Goal: Task Accomplishment & Management: Manage account settings

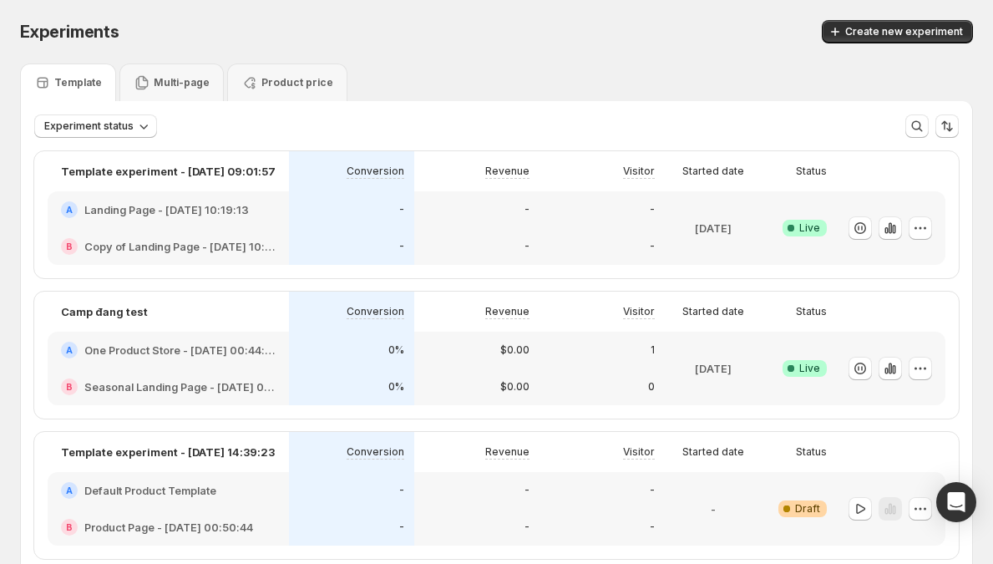
click at [430, 345] on div "$0.00" at bounding box center [476, 350] width 125 height 37
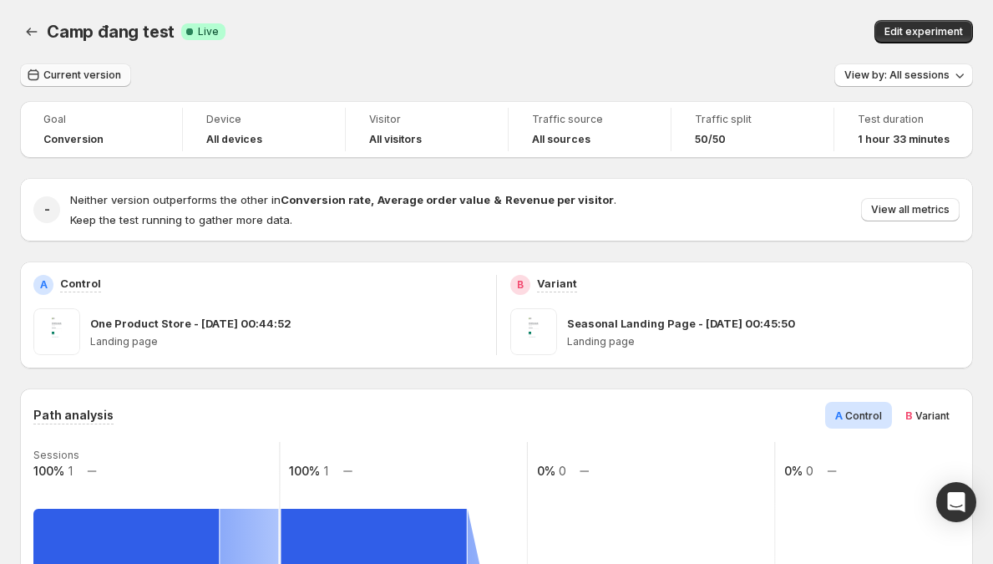
click at [108, 79] on span "Current version" at bounding box center [82, 75] width 78 height 13
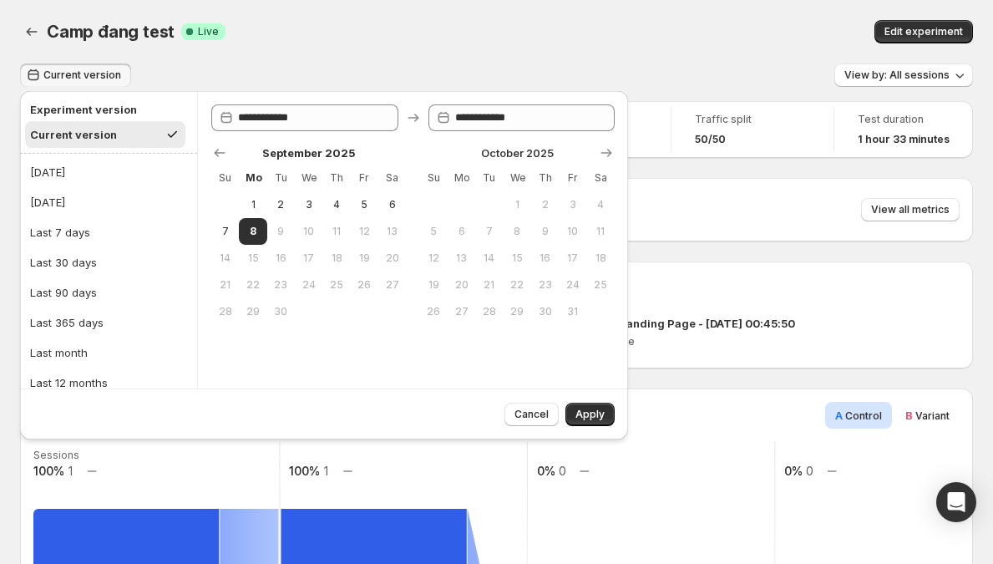
click at [109, 79] on span "Current version" at bounding box center [82, 75] width 78 height 13
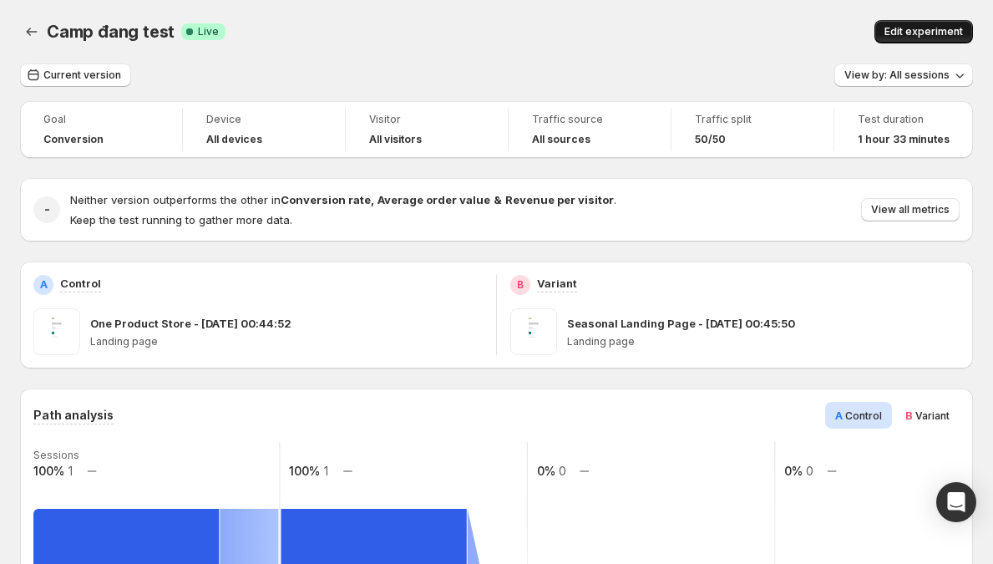
click at [960, 36] on span "Edit experiment" at bounding box center [924, 31] width 79 height 13
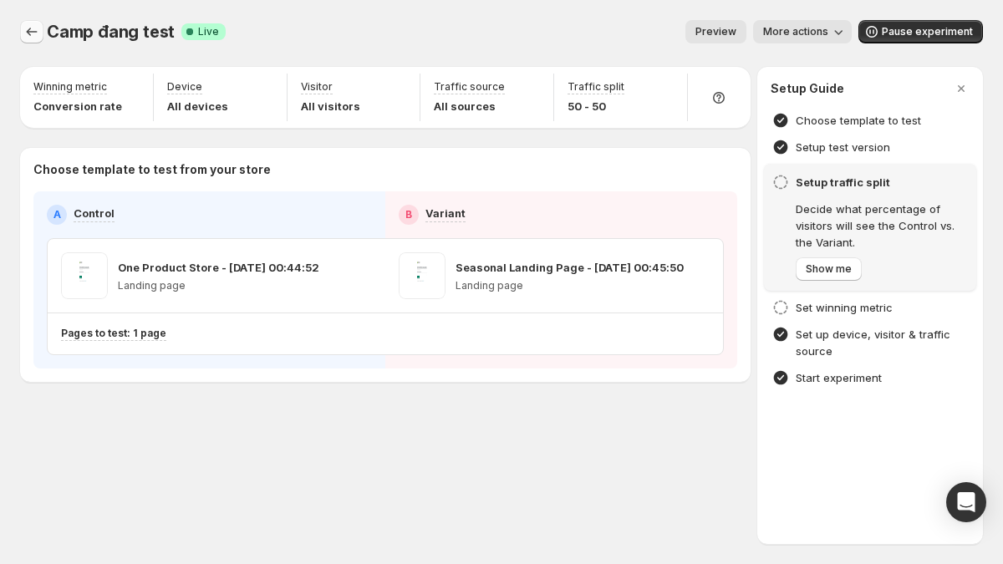
click at [39, 40] on button "Experiments" at bounding box center [31, 31] width 23 height 23
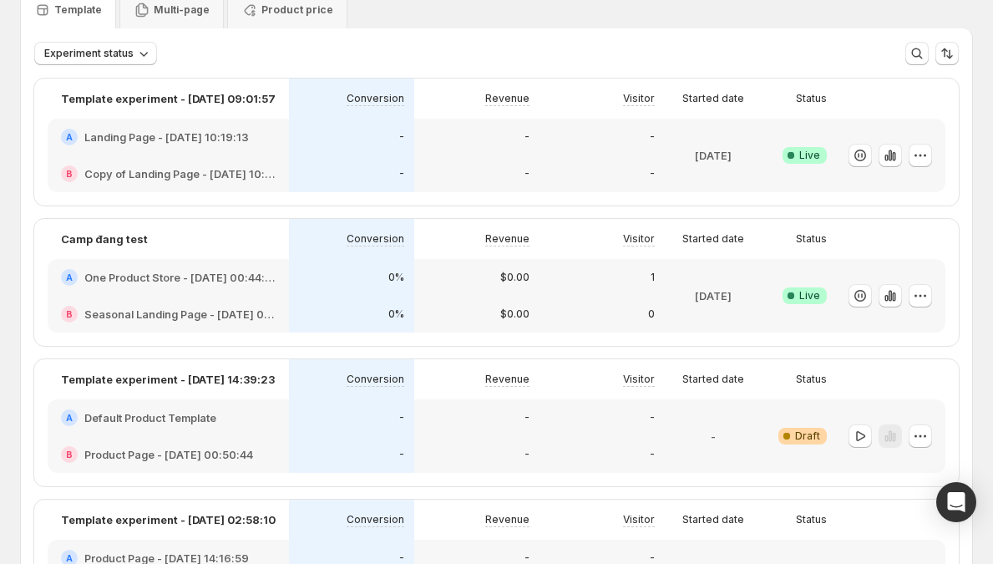
scroll to position [69, 0]
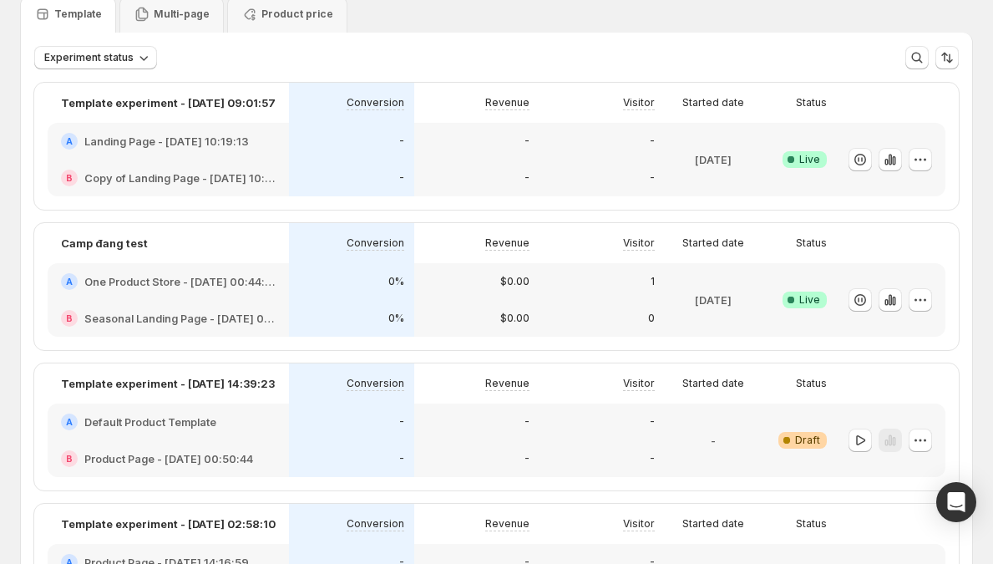
click at [409, 298] on div "0%" at bounding box center [351, 281] width 125 height 37
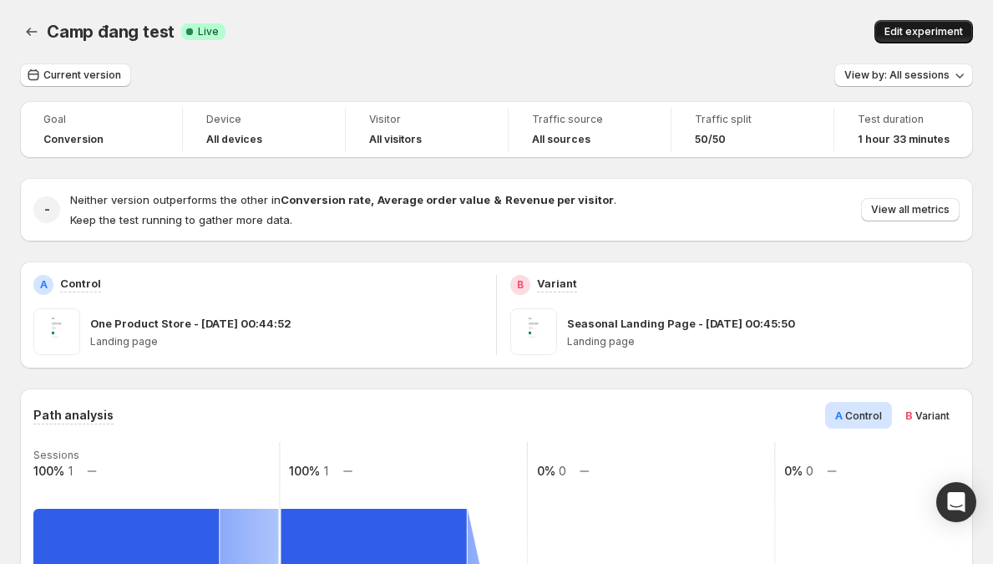
click at [932, 41] on button "Edit experiment" at bounding box center [924, 31] width 99 height 23
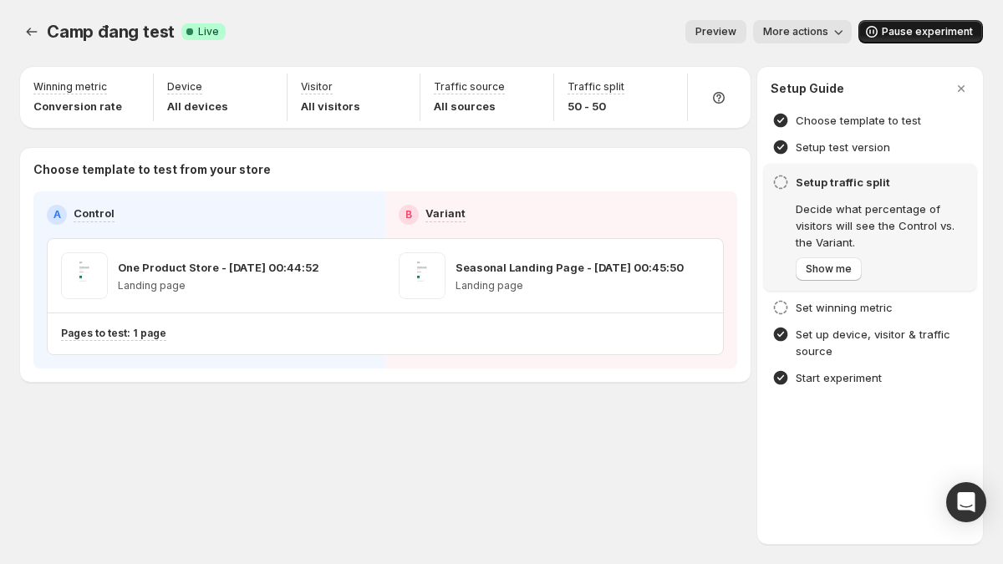
click at [934, 41] on button "Pause experiment" at bounding box center [920, 31] width 124 height 23
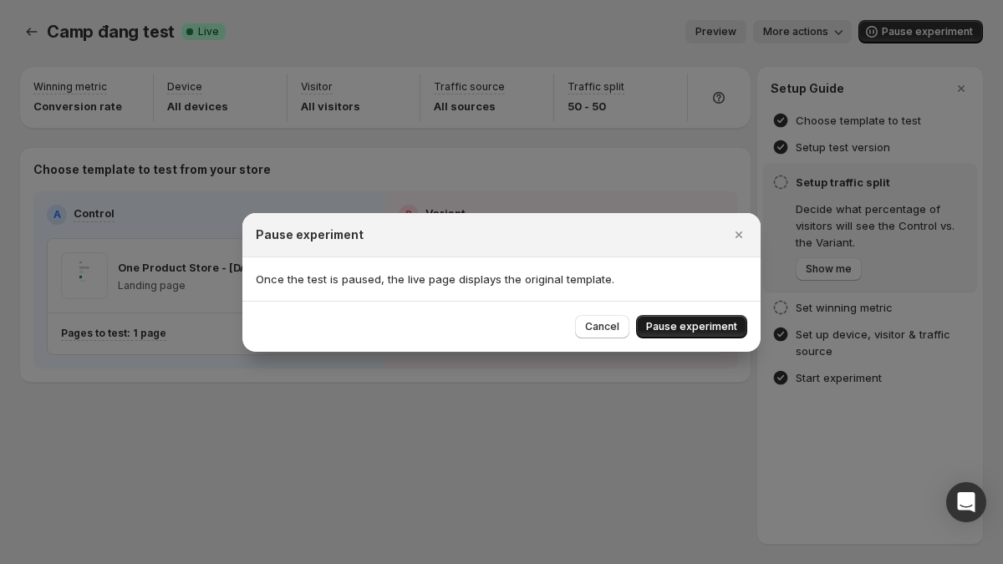
click at [705, 328] on span "Pause experiment" at bounding box center [691, 326] width 91 height 13
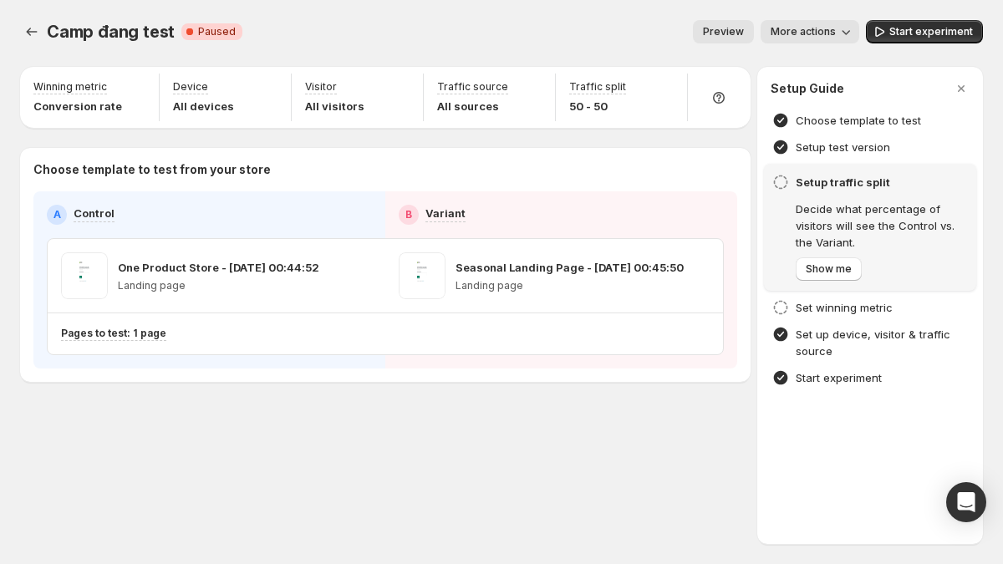
click at [683, 93] on div "Traffic split 50 - 50" at bounding box center [622, 98] width 132 height 48
click at [663, 93] on icon "button" at bounding box center [665, 89] width 11 height 11
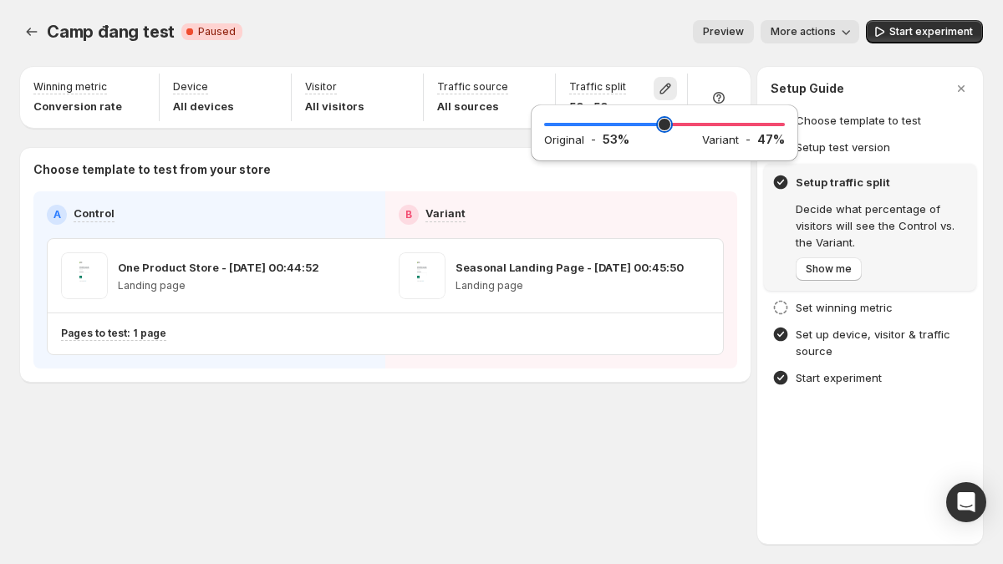
type input "**"
click at [671, 125] on input "range" at bounding box center [664, 124] width 241 height 23
click at [887, 32] on icon "button" at bounding box center [879, 31] width 17 height 17
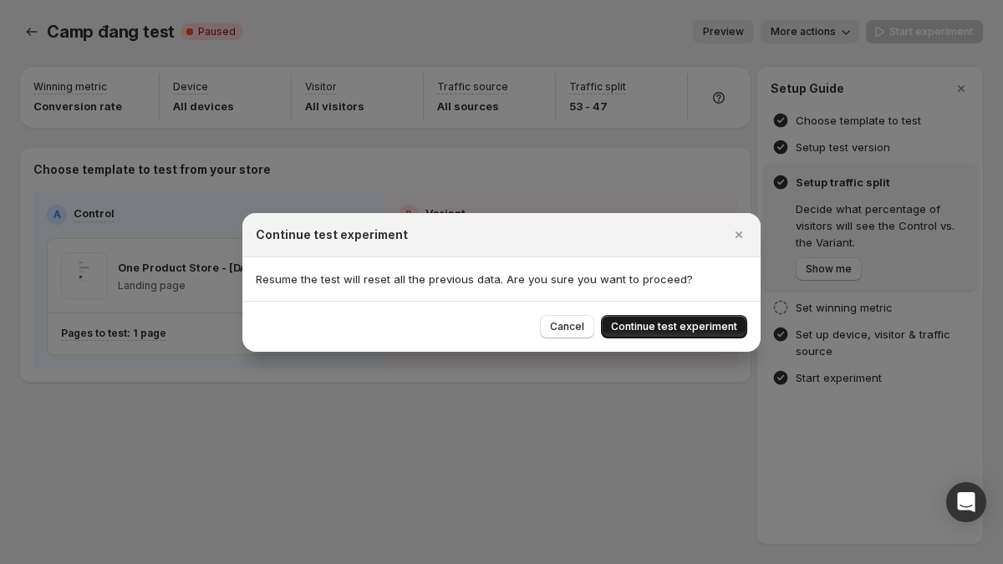
click at [668, 323] on span "Continue test experiment" at bounding box center [674, 326] width 126 height 13
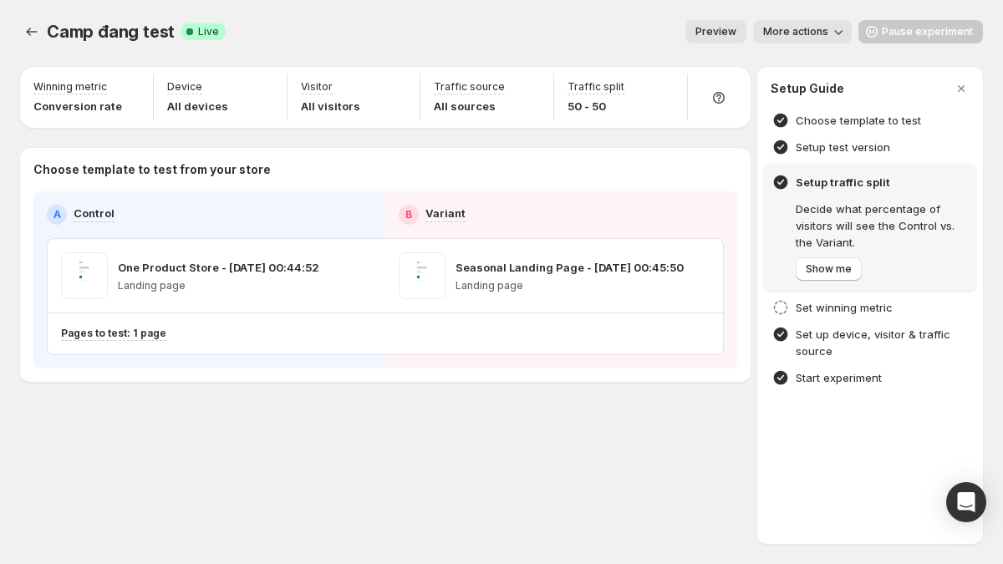
click at [807, 33] on span "More actions" at bounding box center [795, 31] width 65 height 13
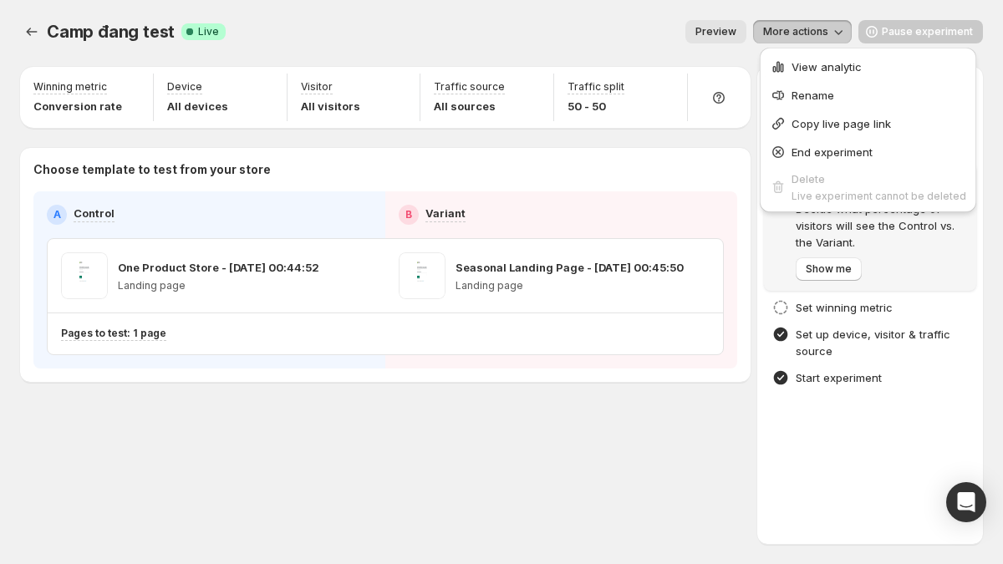
click at [803, 67] on span "View analytic" at bounding box center [826, 66] width 70 height 13
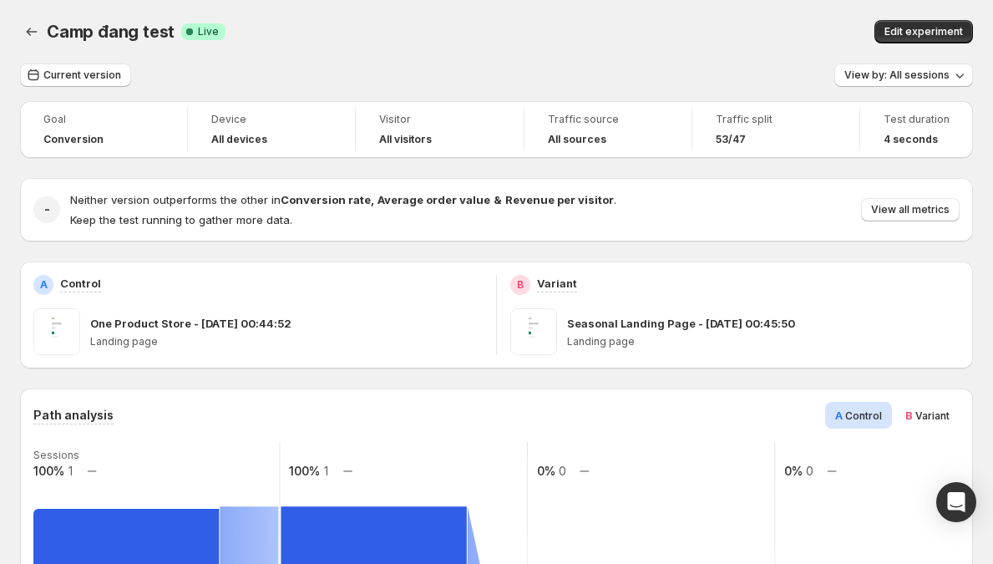
click at [103, 75] on span "Current version" at bounding box center [82, 75] width 78 height 13
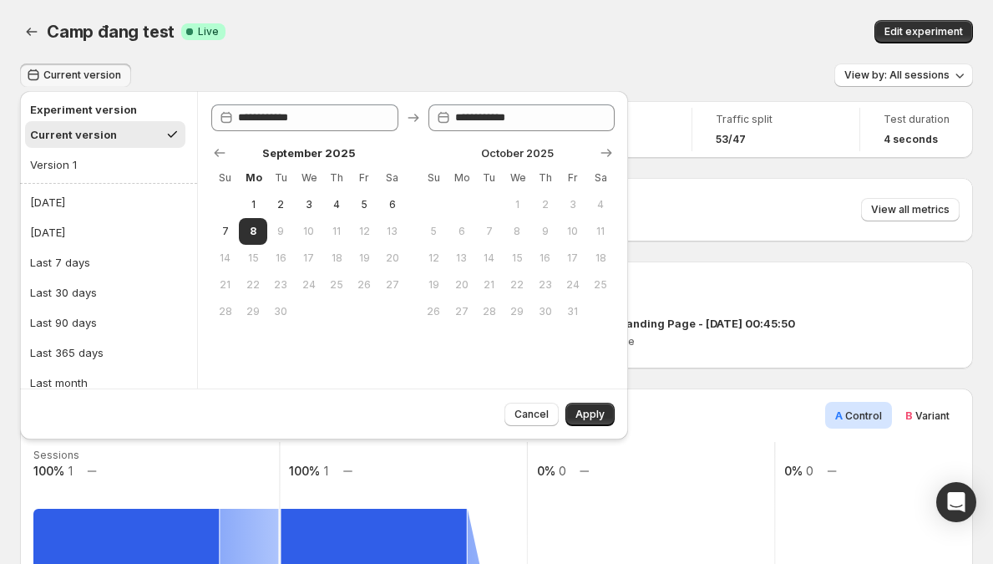
click at [103, 75] on span "Current version" at bounding box center [82, 75] width 78 height 13
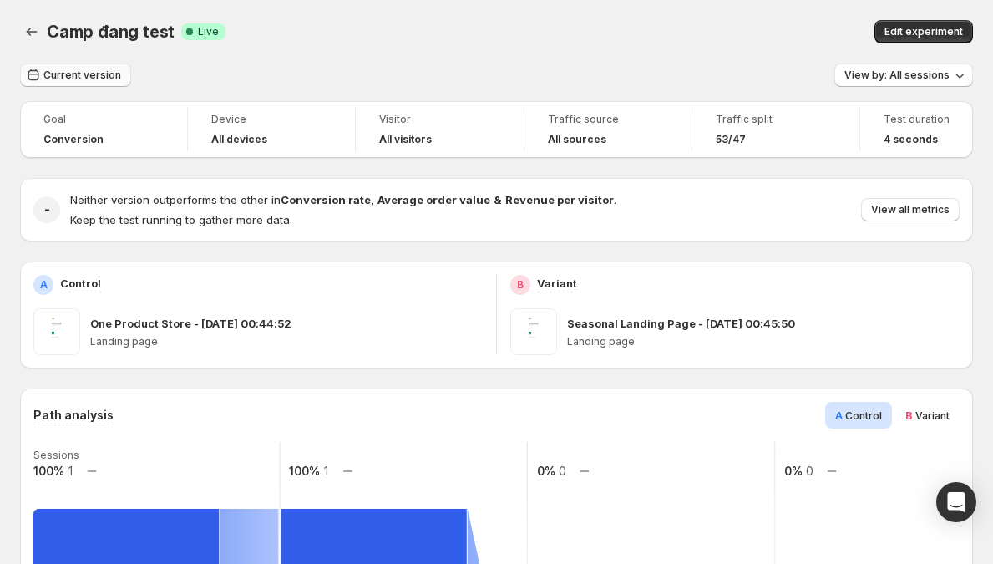
click at [97, 70] on span "Current version" at bounding box center [82, 75] width 78 height 13
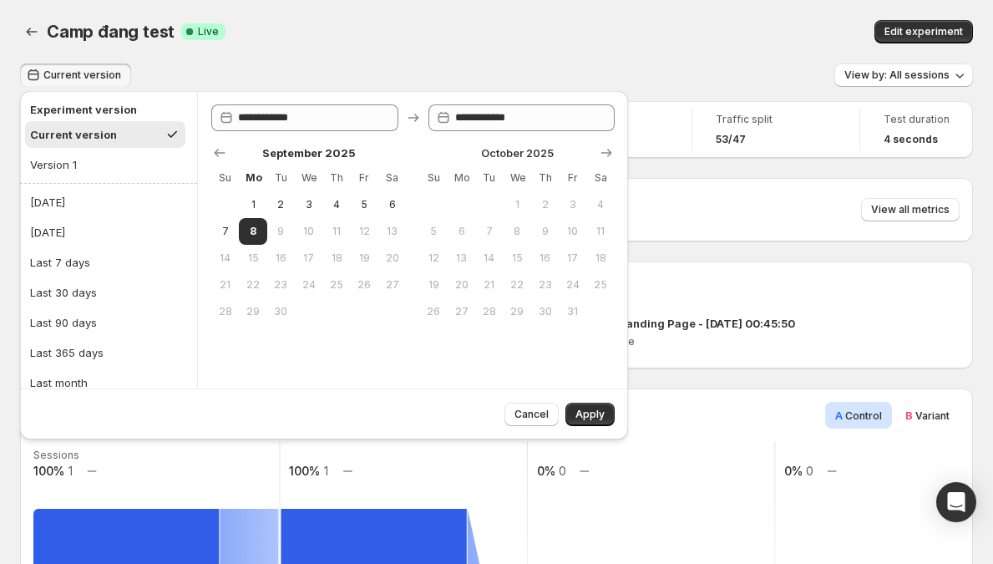
click at [61, 68] on button "Current version" at bounding box center [75, 75] width 111 height 23
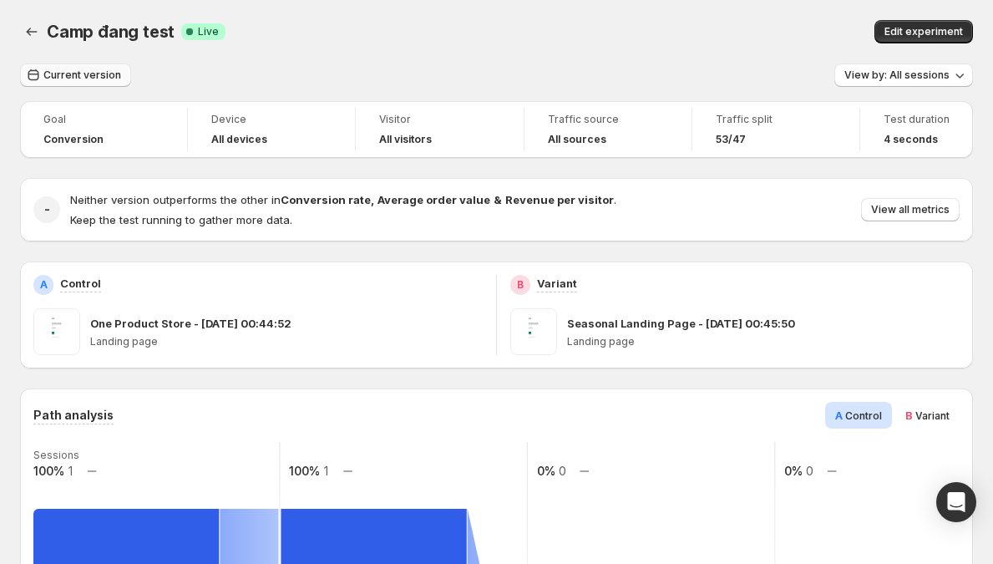
click at [59, 69] on span "Current version" at bounding box center [82, 75] width 78 height 13
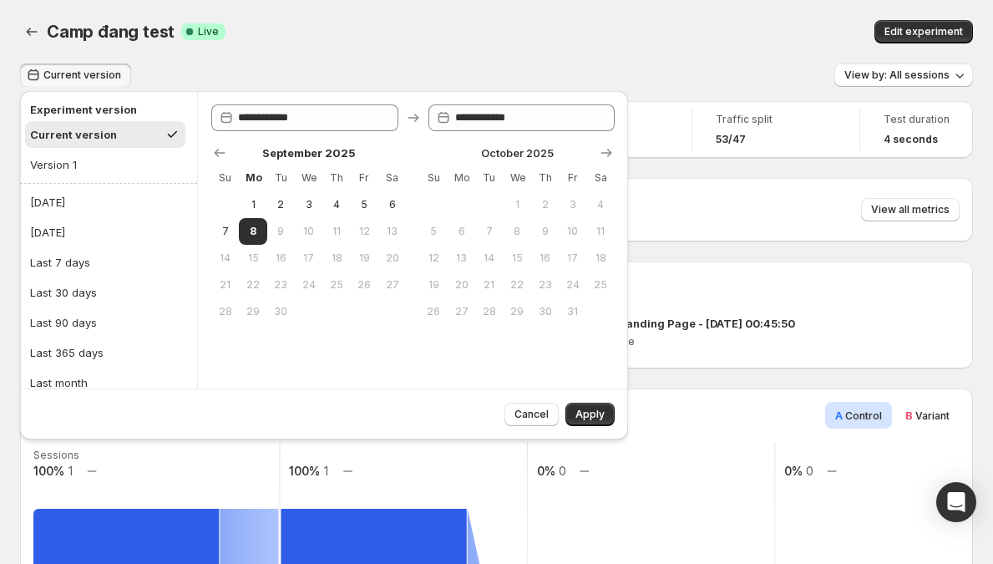
click at [66, 73] on span "Current version" at bounding box center [82, 75] width 78 height 13
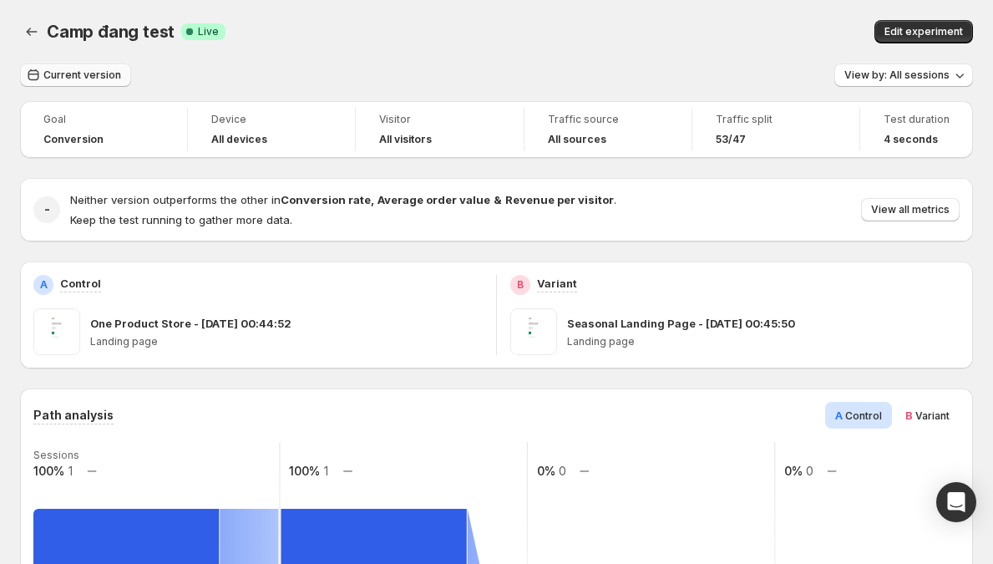
click at [66, 73] on span "Current version" at bounding box center [82, 75] width 78 height 13
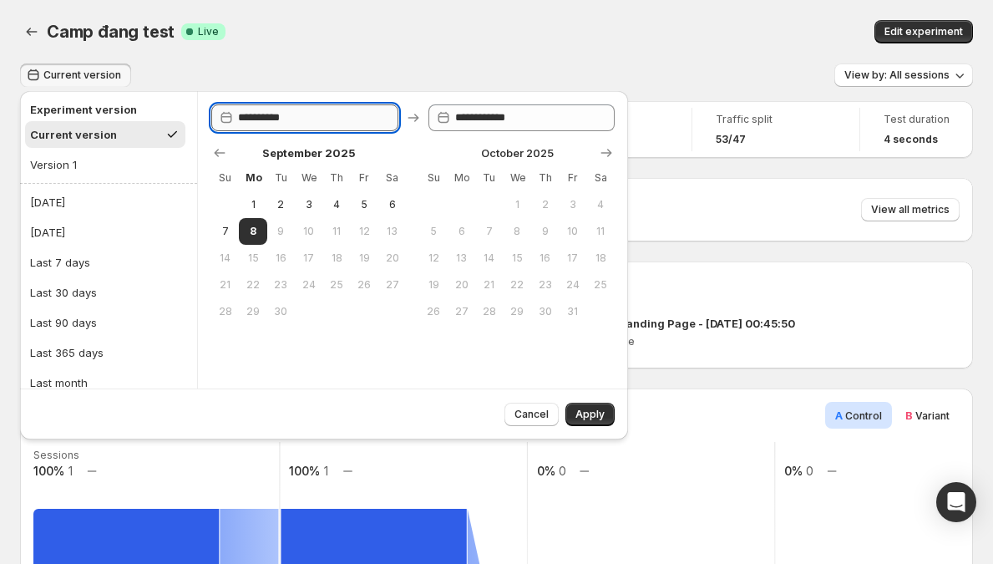
click at [290, 110] on input "**********" at bounding box center [318, 117] width 160 height 27
type input "**********"
click at [226, 119] on icon at bounding box center [226, 117] width 17 height 17
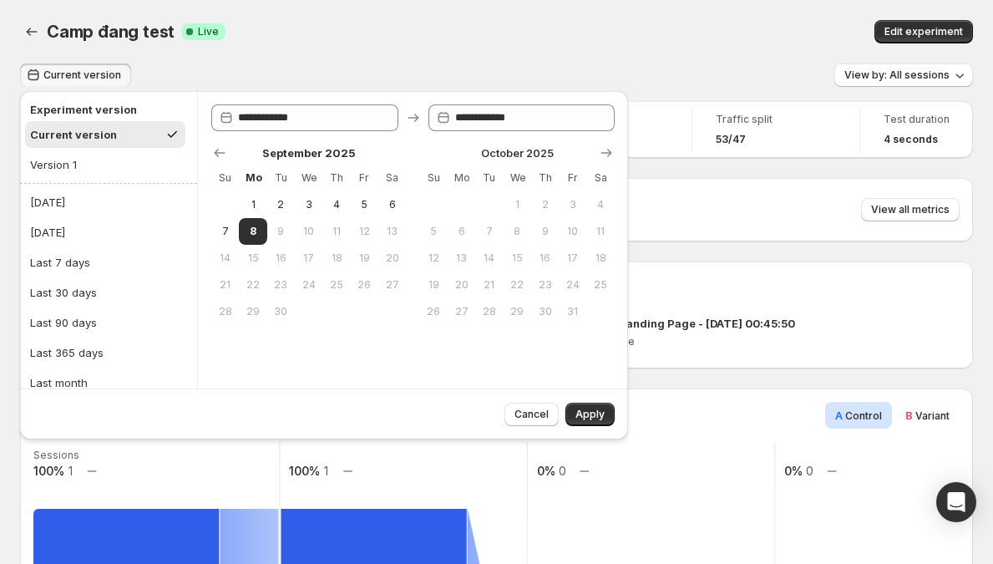
click at [208, 118] on div "**********" at bounding box center [412, 239] width 431 height 297
click at [92, 85] on button "Current version" at bounding box center [75, 75] width 111 height 23
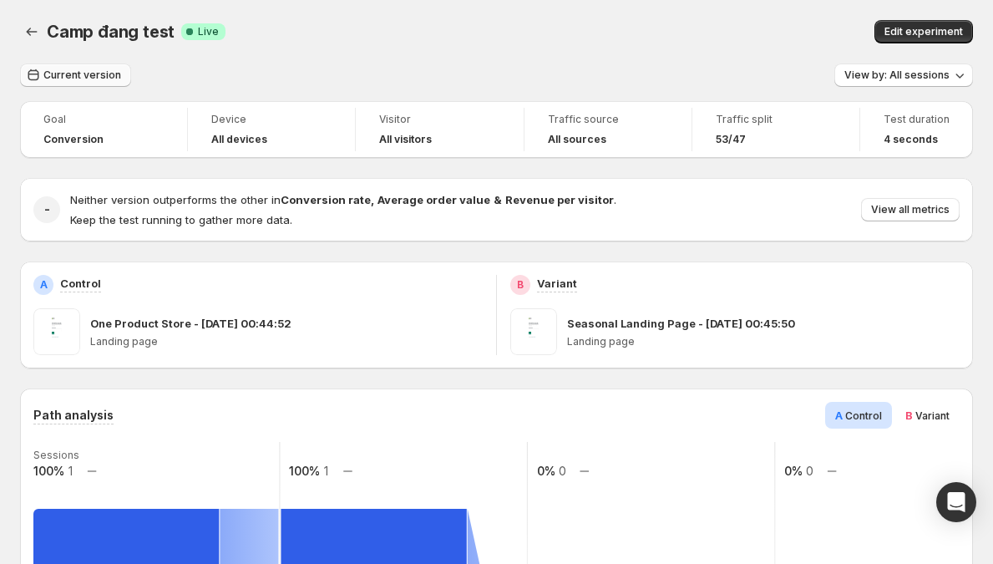
click at [99, 82] on button "Current version" at bounding box center [75, 75] width 111 height 23
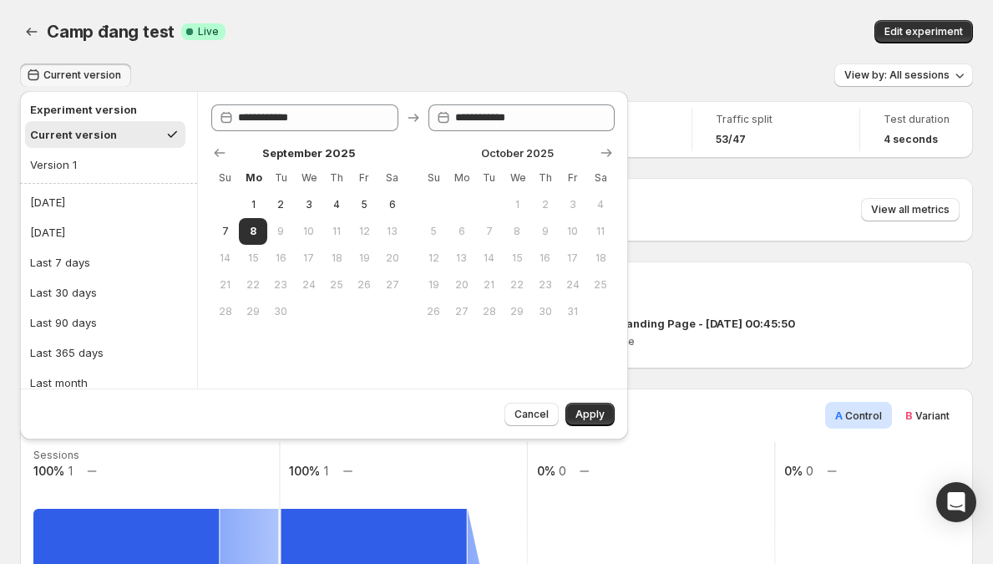
click at [400, 141] on div "September 2025 Su Mo Tu We Th Fr Sa 1 2 3 4 5 6 7 8 9 10 11 12 13 14 15 16 17 1…" at bounding box center [406, 228] width 417 height 194
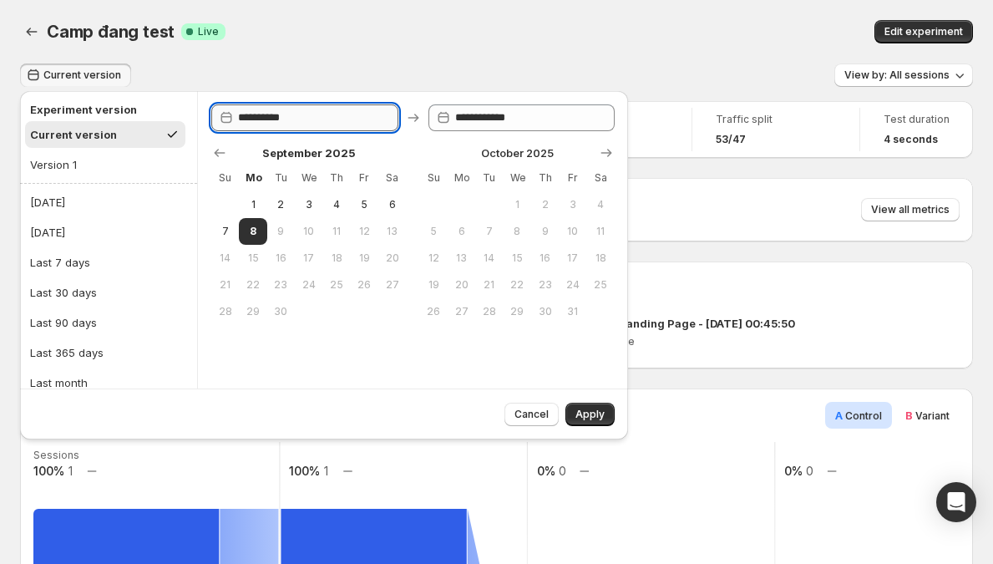
click at [378, 116] on input "**********" at bounding box center [318, 117] width 160 height 27
type input "**********"
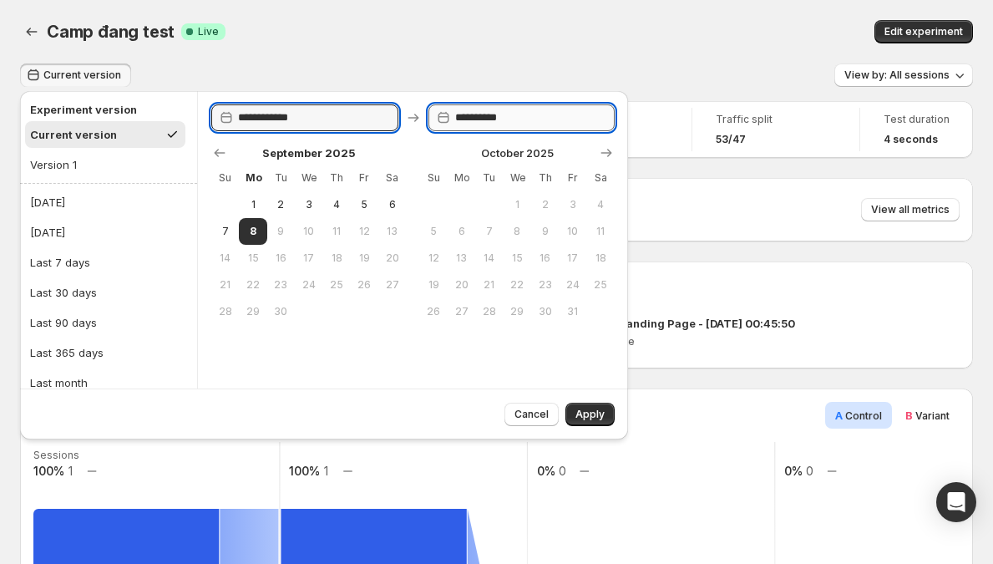
click at [548, 116] on input "**********" at bounding box center [535, 117] width 160 height 27
type input "**********"
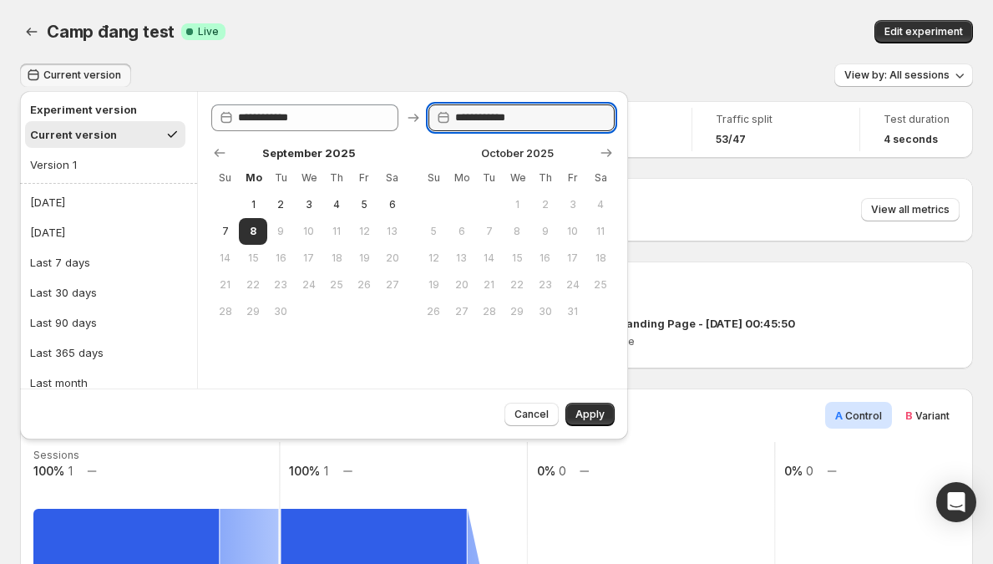
click at [376, 145] on div at bounding box center [413, 153] width 404 height 17
click at [89, 73] on span "Current version" at bounding box center [82, 75] width 78 height 13
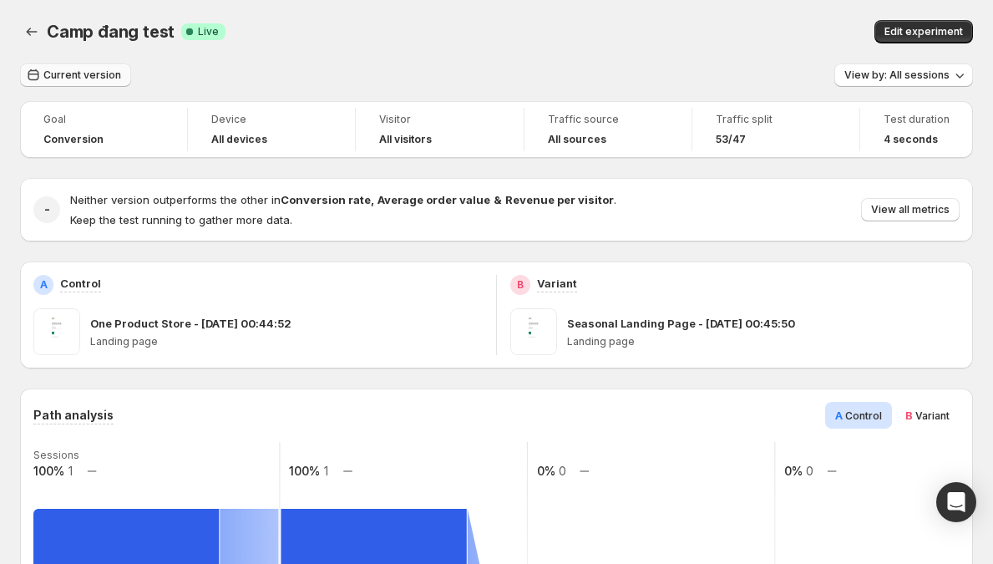
click at [89, 73] on span "Current version" at bounding box center [82, 75] width 78 height 13
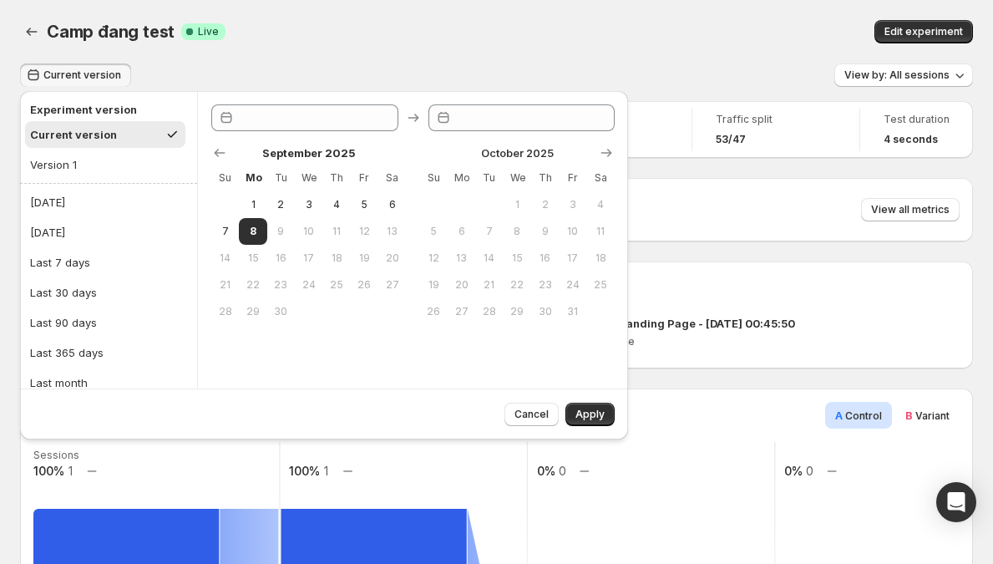
type input "**********"
click at [93, 112] on h2 "Experiment version" at bounding box center [105, 109] width 150 height 17
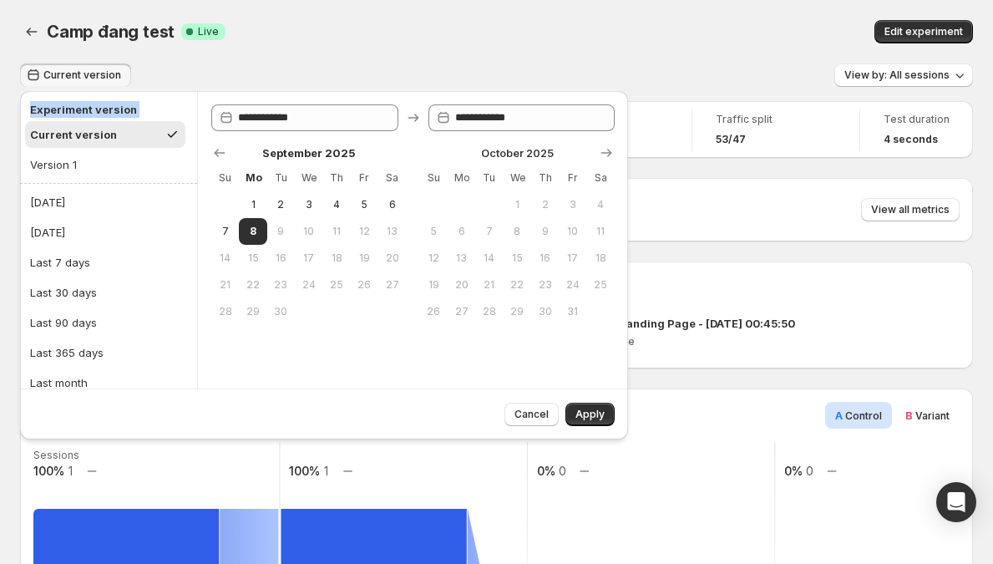
click at [105, 113] on h2 "Experiment version" at bounding box center [105, 109] width 150 height 17
click at [62, 108] on h2 "Experiment version" at bounding box center [105, 109] width 150 height 17
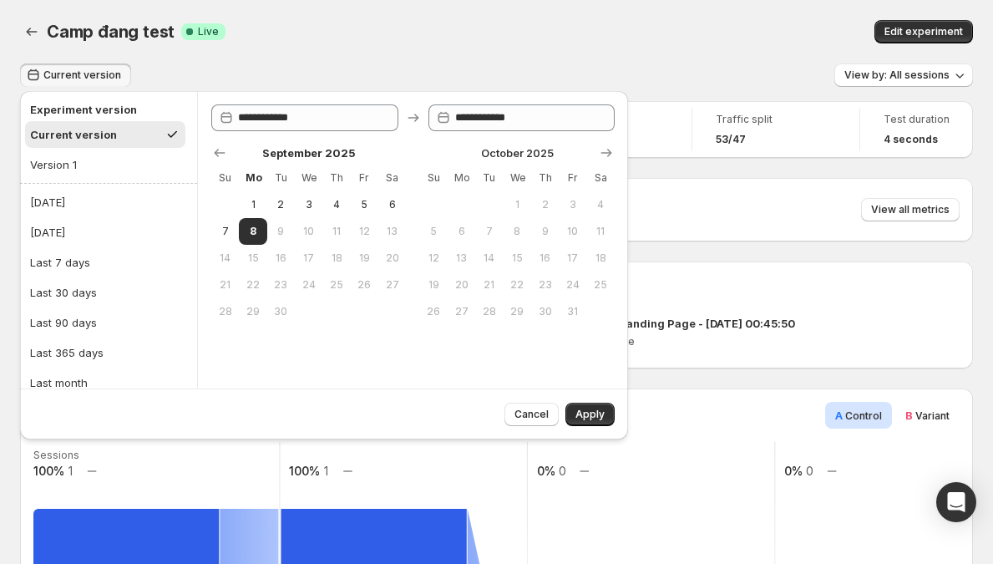
click at [57, 110] on h2 "Experiment version" at bounding box center [105, 109] width 150 height 17
drag, startPoint x: 221, startPoint y: 150, endPoint x: 267, endPoint y: 143, distance: 46.6
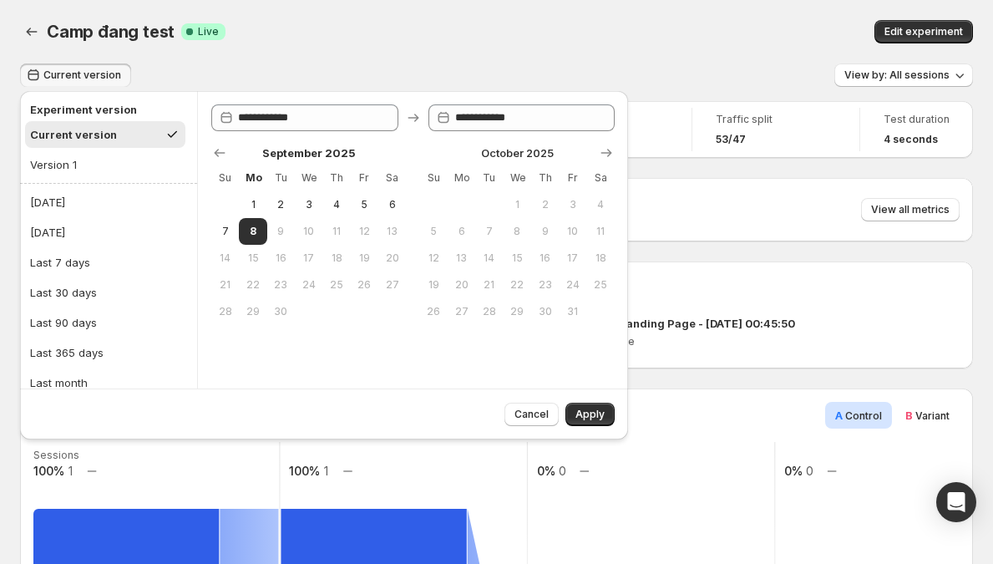
click at [267, 143] on div "September 2025 Su Mo Tu We Th Fr Sa 1 2 3 4 5 6 7 8 9 10 11 12 13 14 15 16 17 1…" at bounding box center [413, 228] width 404 height 194
click at [287, 148] on div at bounding box center [413, 153] width 404 height 17
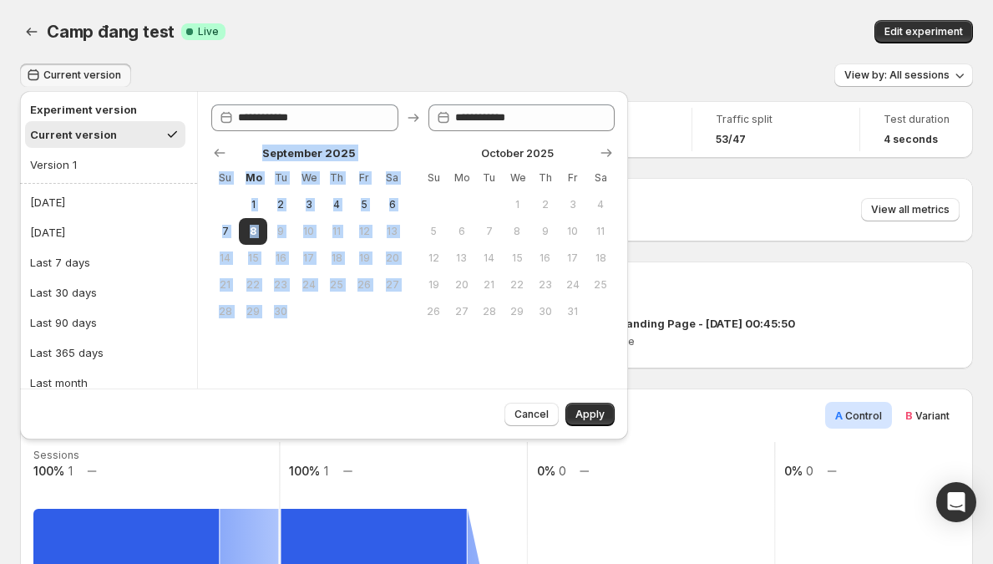
click at [287, 148] on div at bounding box center [413, 153] width 404 height 17
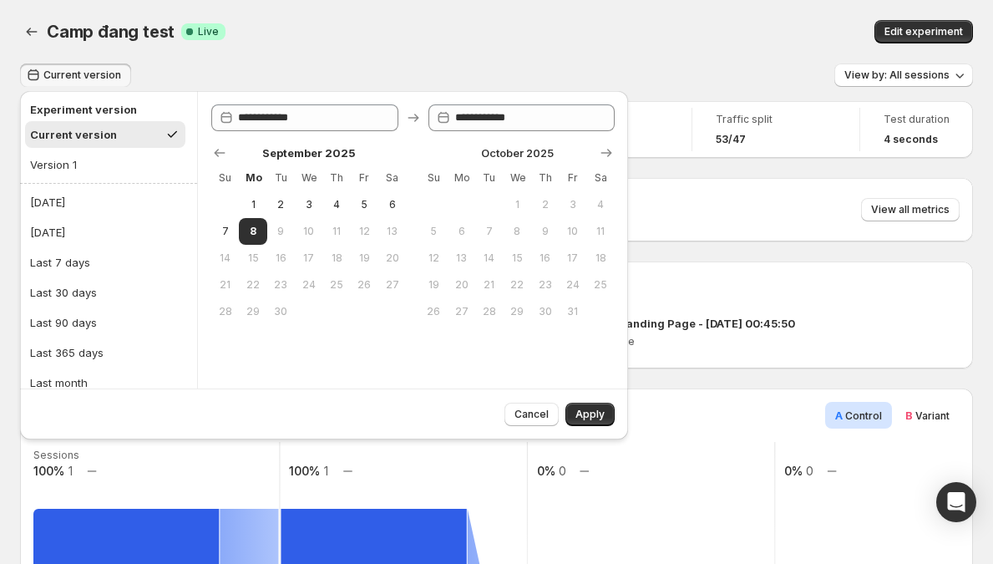
click at [333, 153] on div at bounding box center [413, 153] width 404 height 17
click at [545, 145] on div at bounding box center [413, 153] width 404 height 17
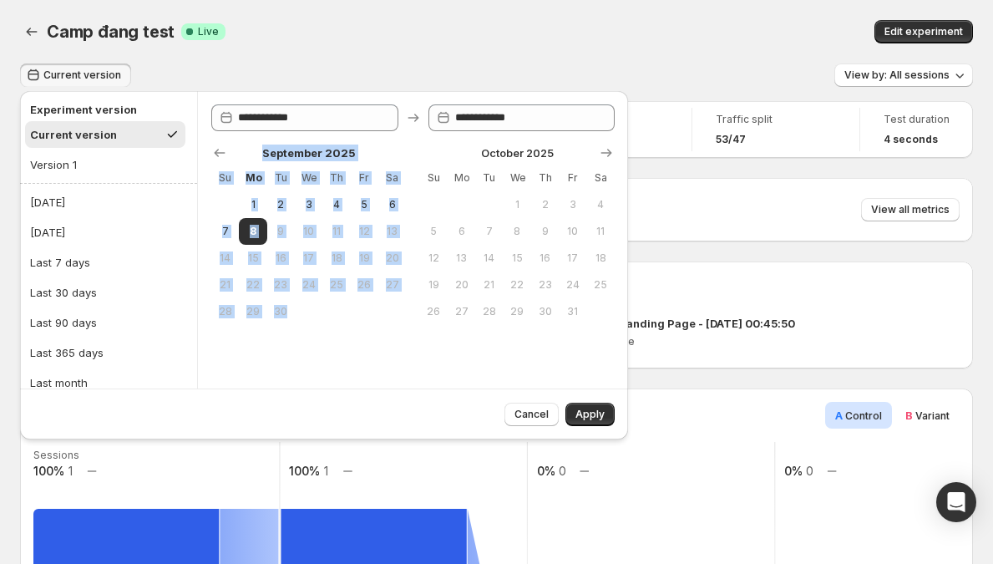
click at [545, 145] on div at bounding box center [413, 153] width 404 height 17
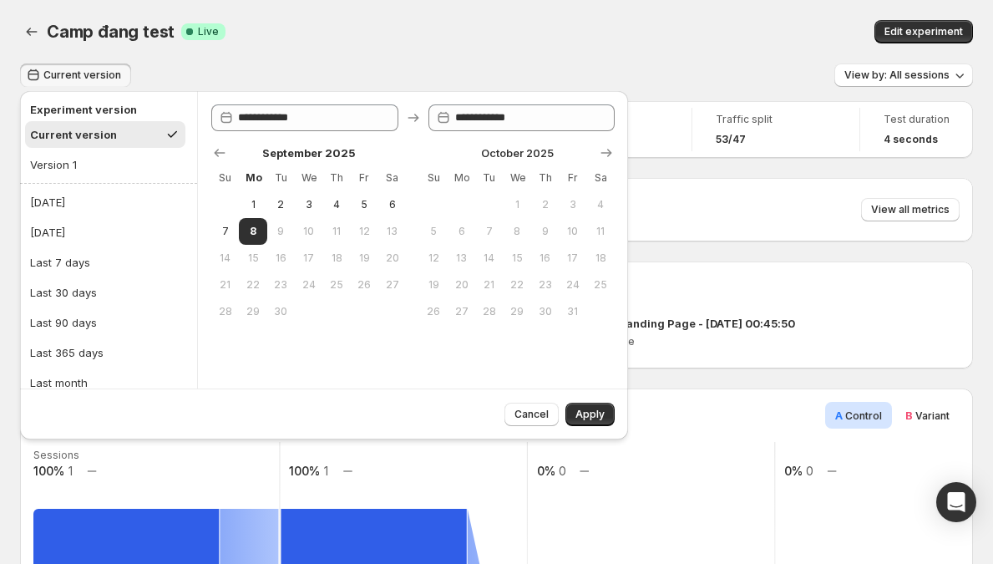
click at [517, 149] on div at bounding box center [413, 153] width 404 height 17
click at [412, 117] on icon at bounding box center [413, 118] width 11 height 8
click at [409, 123] on icon at bounding box center [413, 117] width 17 height 17
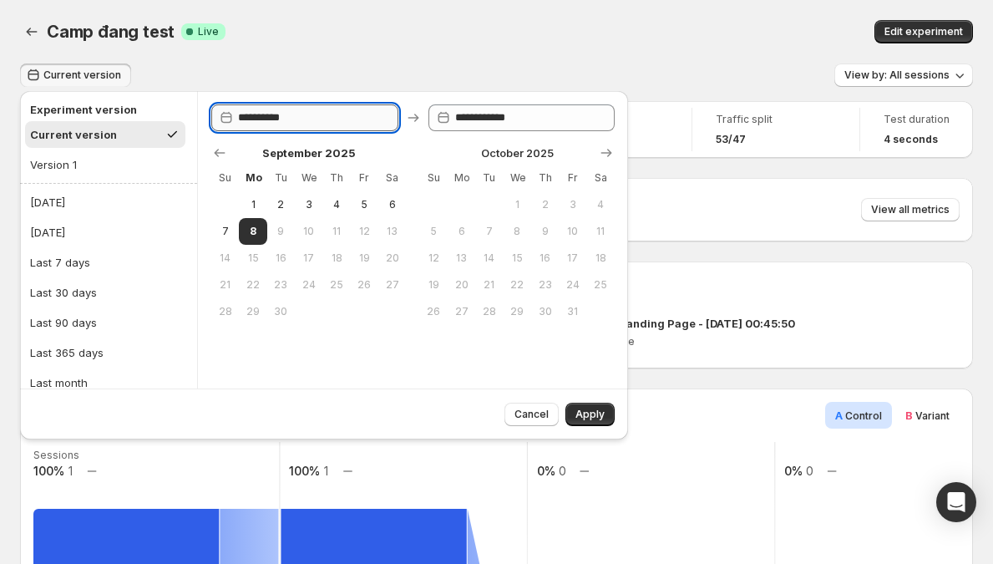
click at [381, 122] on input "**********" at bounding box center [318, 117] width 160 height 27
type input "**********"
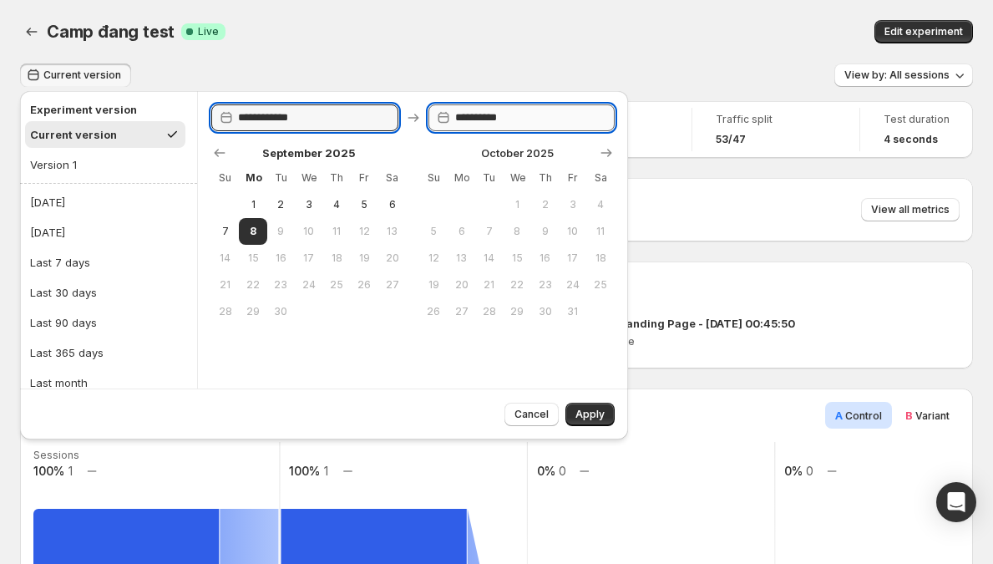
click at [548, 113] on input "**********" at bounding box center [535, 117] width 160 height 27
type input "**********"
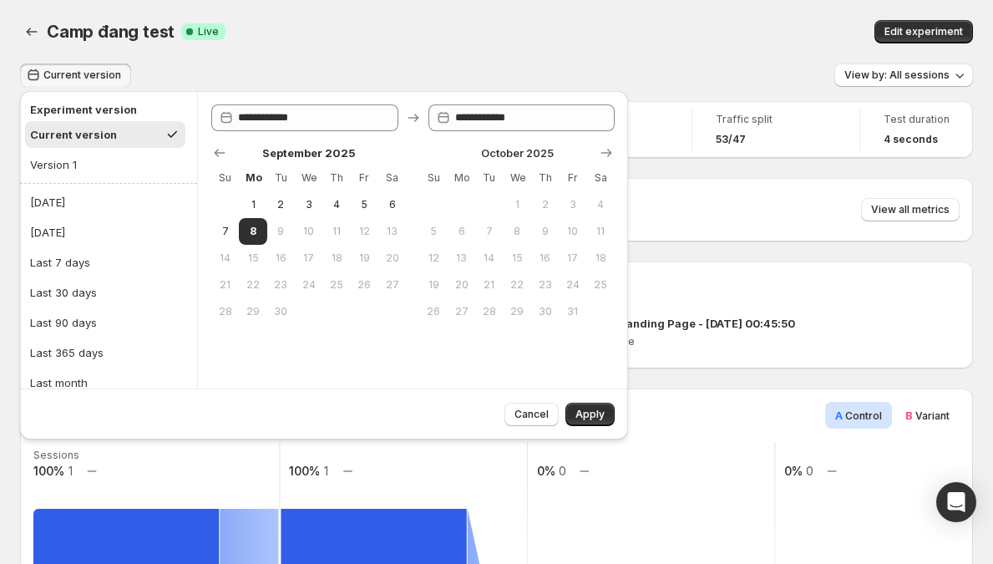
click at [409, 132] on div "September 2025 Su Mo Tu We Th Fr Sa 1 2 3 4 5 6 7 8 9 10 11 12 13 14 15 16 17 1…" at bounding box center [406, 228] width 417 height 194
click at [535, 147] on div at bounding box center [413, 153] width 404 height 17
click at [441, 143] on div "September 2025 Su Mo Tu We Th Fr Sa 1 2 3 4 5 6 7 8 9 10 11 12 13 14 15 16 17 1…" at bounding box center [406, 228] width 417 height 194
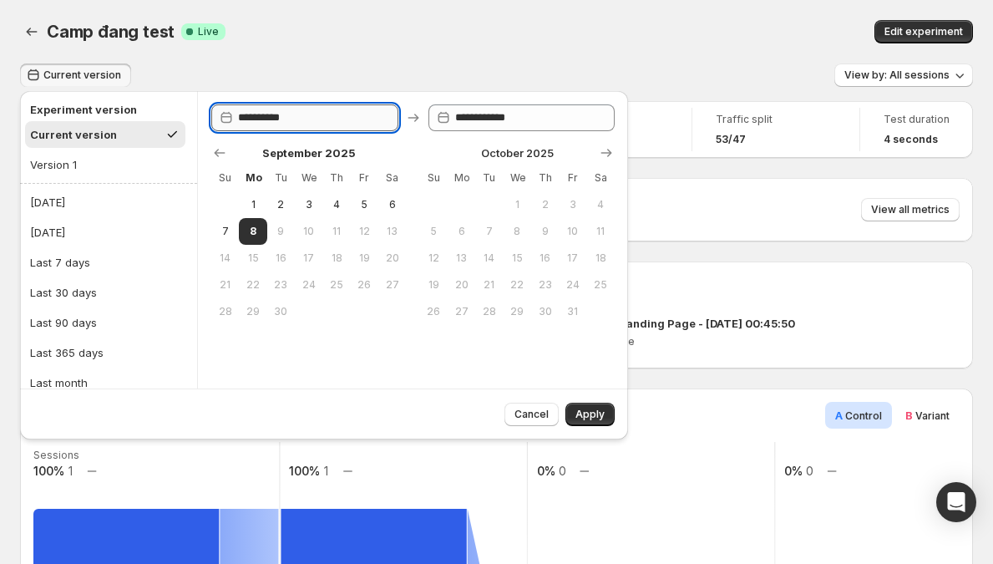
click at [384, 120] on input "**********" at bounding box center [318, 117] width 160 height 27
type input "**********"
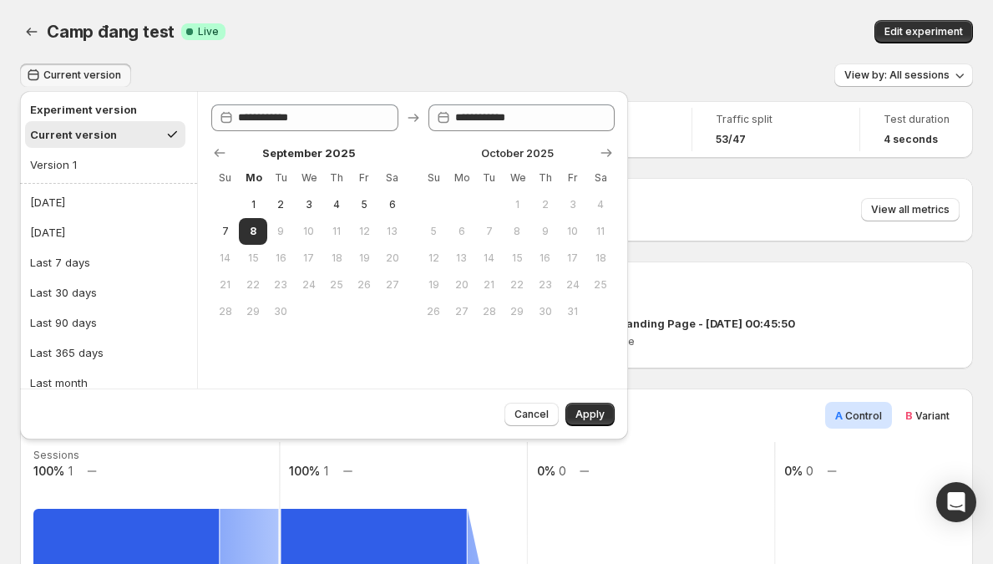
click at [408, 123] on icon at bounding box center [413, 117] width 17 height 17
click at [499, 121] on input "**********" at bounding box center [535, 117] width 160 height 27
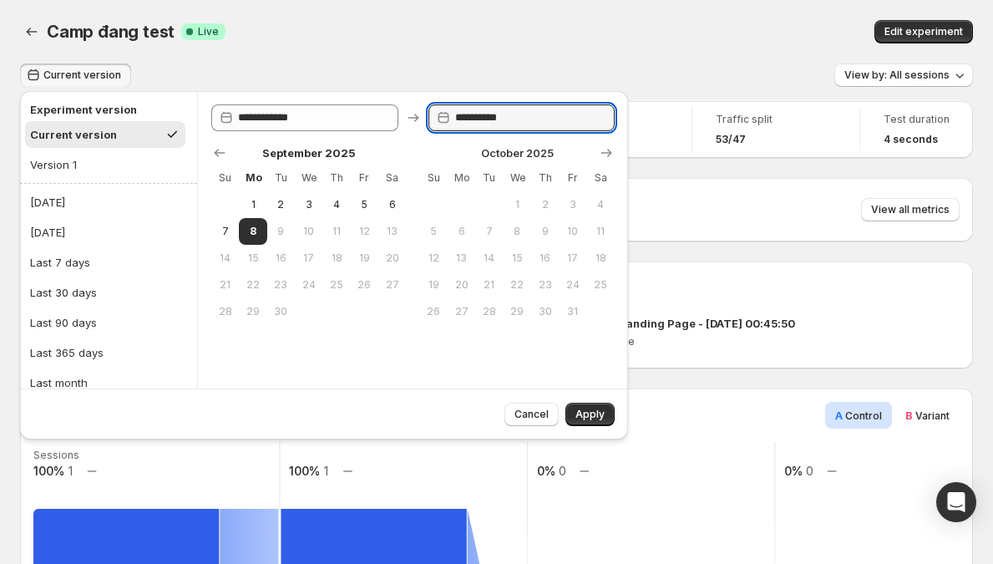
type input "**********"
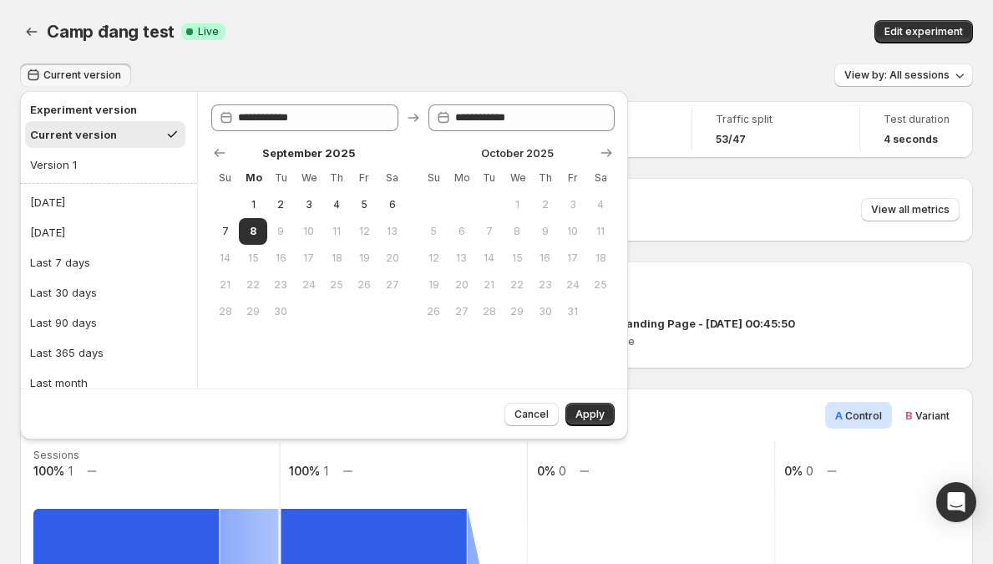
click at [399, 129] on div "**********" at bounding box center [413, 117] width 404 height 27
click at [649, 61] on div "Camp đang test. This page is ready Camp đang test Success Complete Live Edit ex…" at bounding box center [496, 32] width 953 height 64
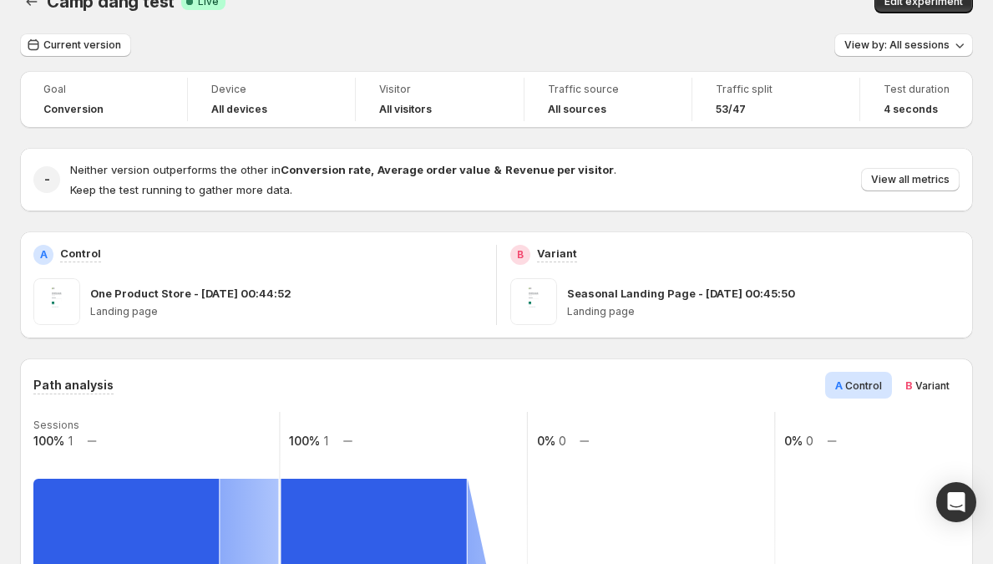
scroll to position [558, 0]
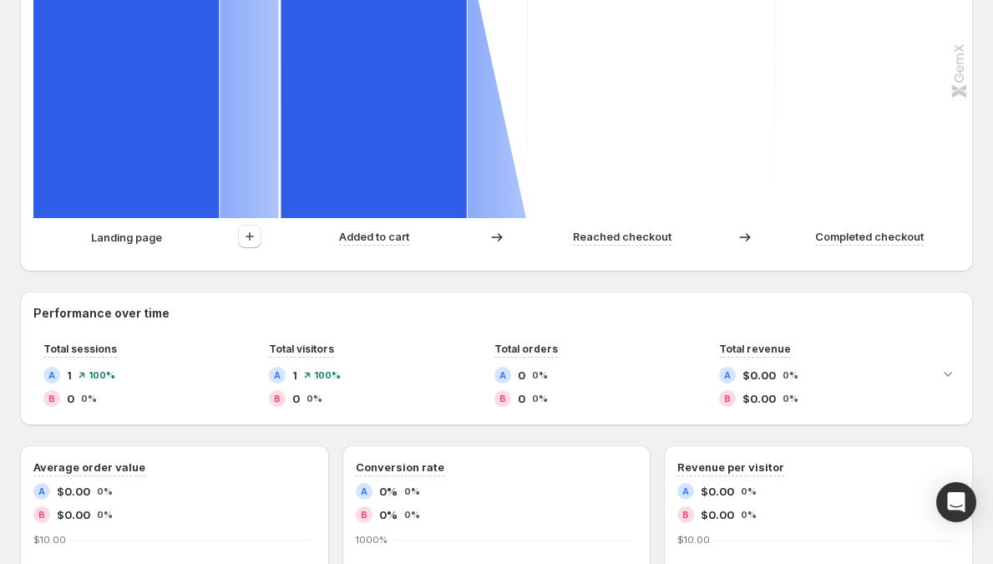
click at [127, 234] on p "Landing page" at bounding box center [126, 237] width 71 height 17
click at [165, 235] on div "Landing page" at bounding box center [126, 237] width 186 height 17
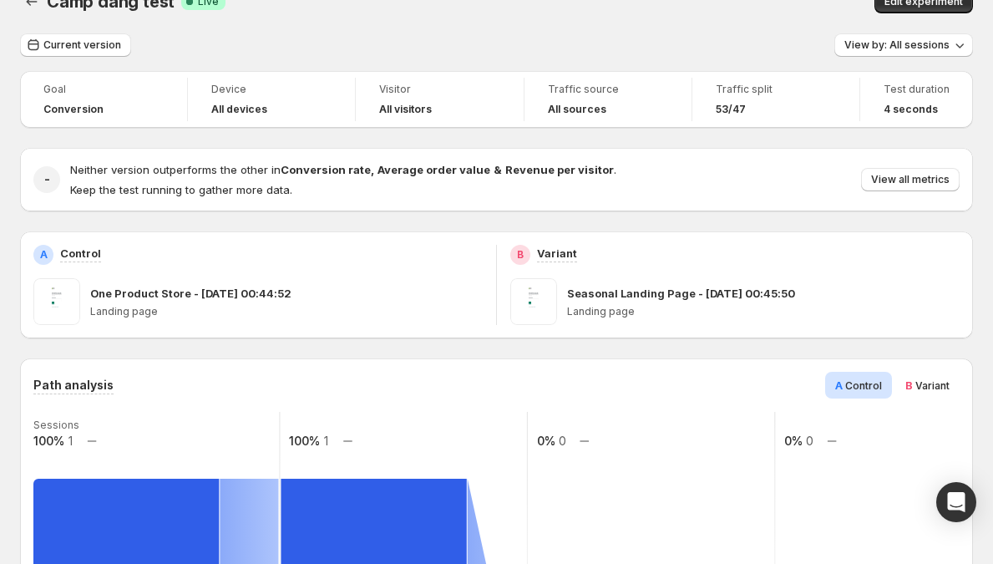
scroll to position [0, 0]
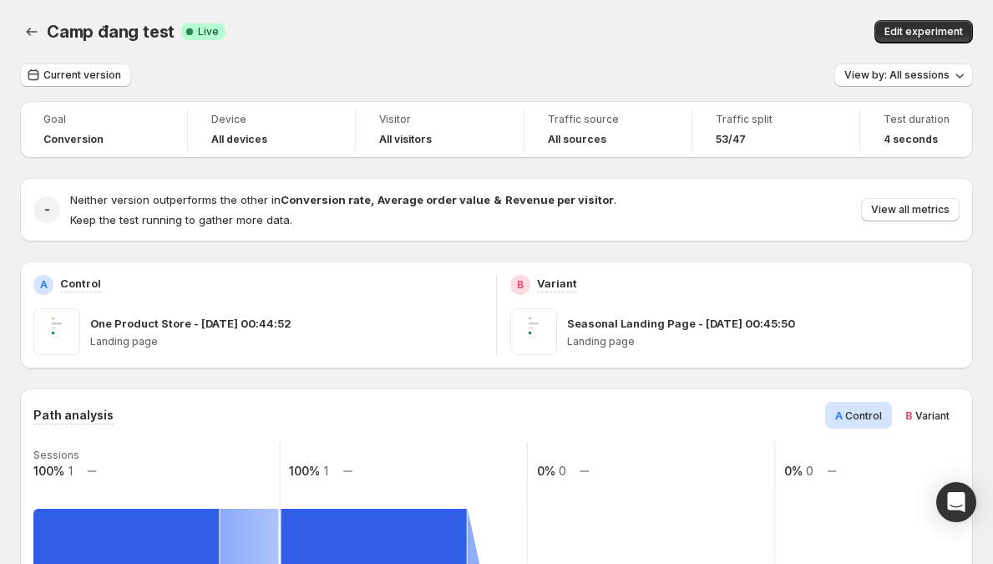
click at [112, 61] on div "Camp đang test. This page is ready Camp đang test Success Complete Live Edit ex…" at bounding box center [496, 32] width 953 height 64
click at [111, 65] on button "Current version" at bounding box center [75, 75] width 111 height 23
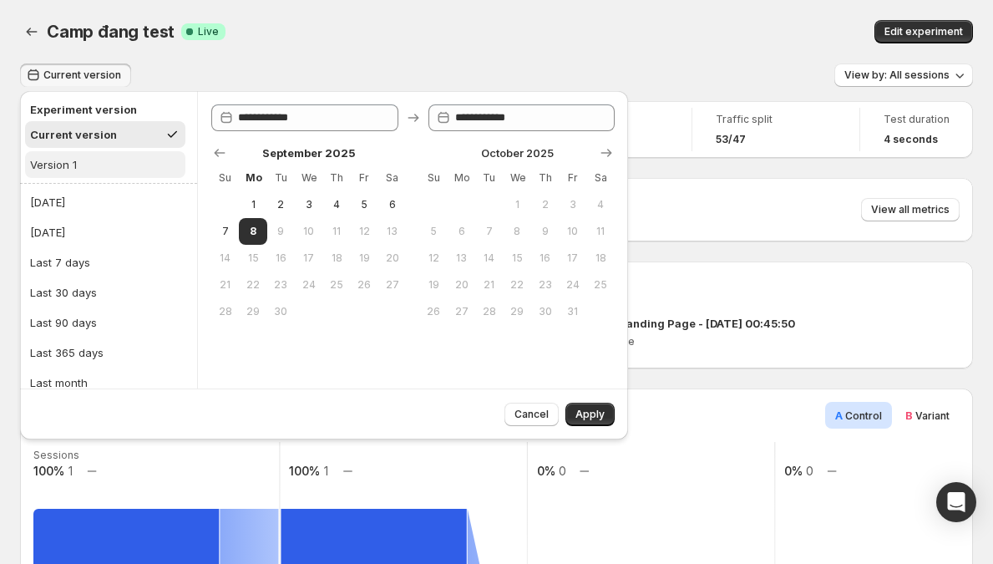
click at [82, 167] on button "Version 1" at bounding box center [105, 164] width 160 height 27
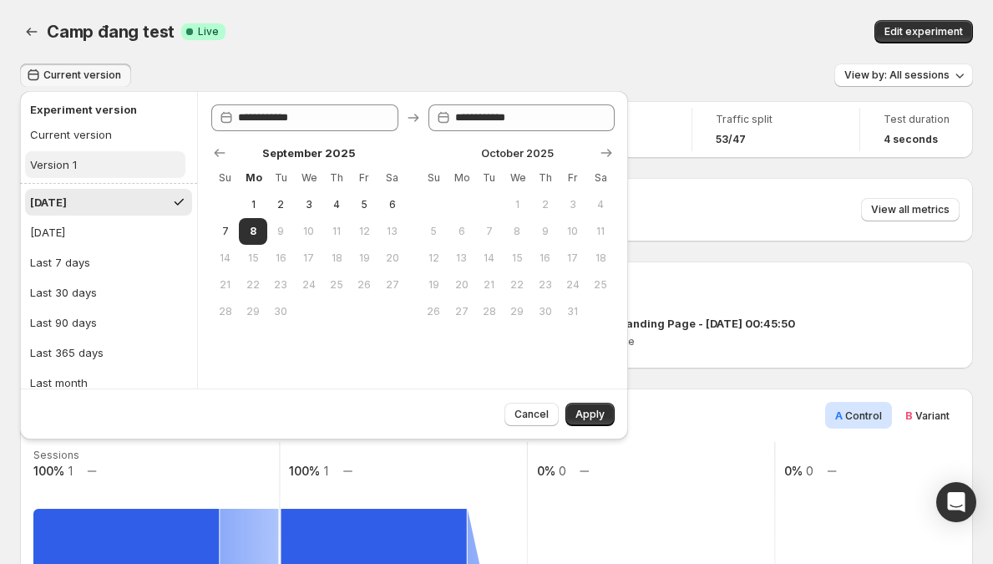
click at [117, 175] on button "Version 1" at bounding box center [105, 164] width 160 height 27
click at [124, 133] on button "Current version" at bounding box center [105, 134] width 160 height 27
click at [240, 44] on div "Camp đang test. This page is ready Camp đang test Success Complete Live Edit ex…" at bounding box center [496, 32] width 953 height 64
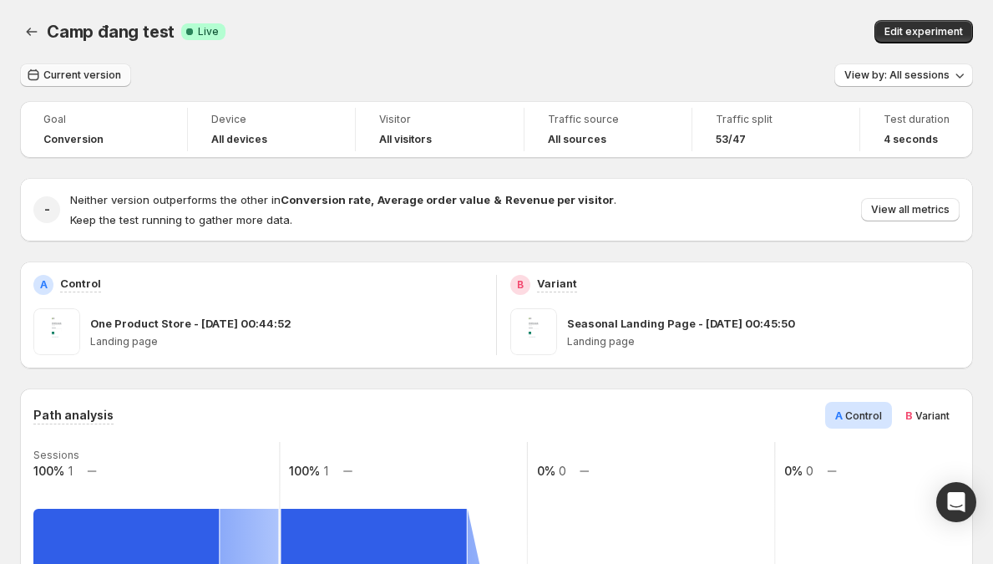
click at [95, 79] on span "Current version" at bounding box center [82, 75] width 78 height 13
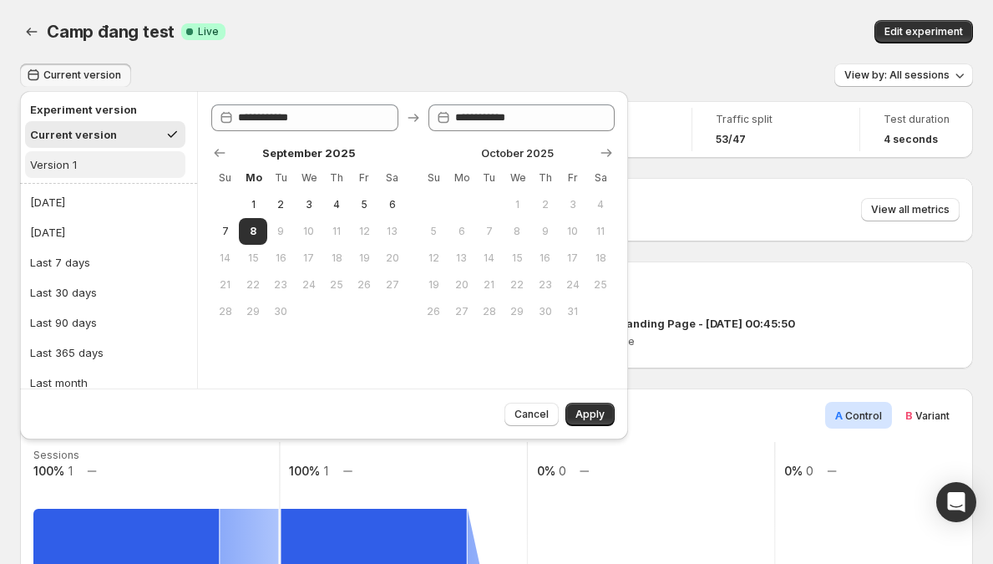
click at [108, 167] on button "Version 1" at bounding box center [105, 164] width 160 height 27
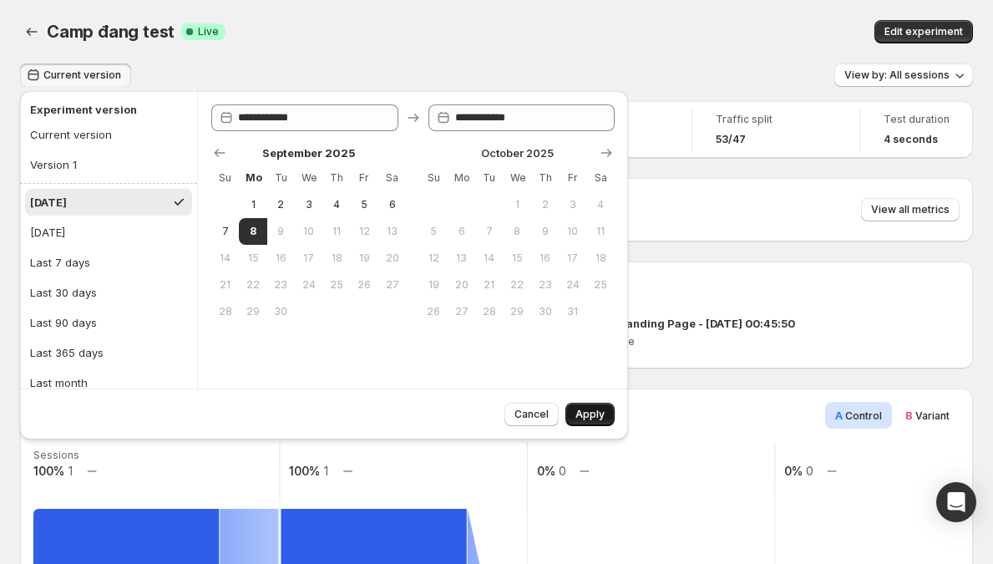
click at [594, 419] on span "Apply" at bounding box center [590, 414] width 29 height 13
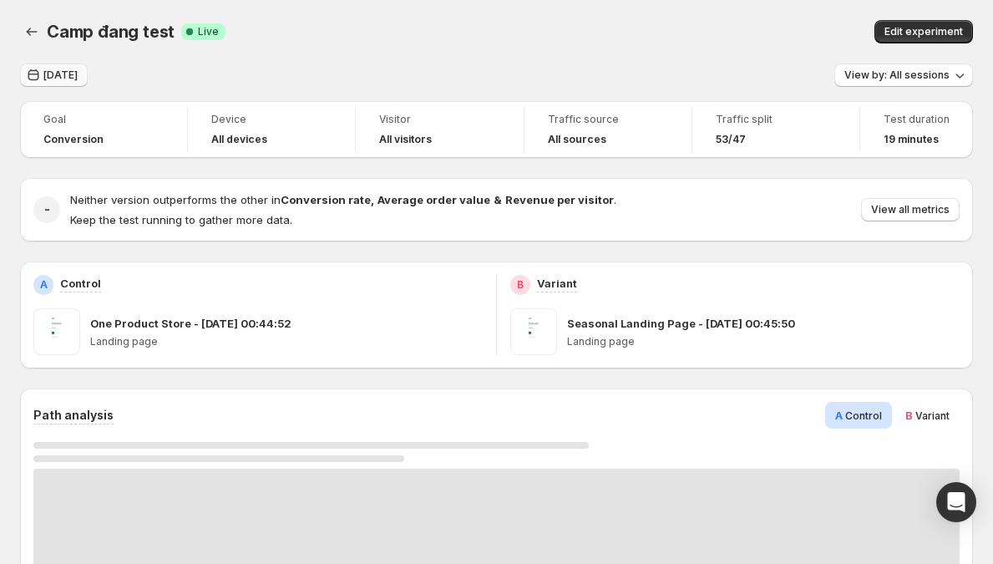
click at [50, 72] on span "[DATE]" at bounding box center [60, 75] width 34 height 13
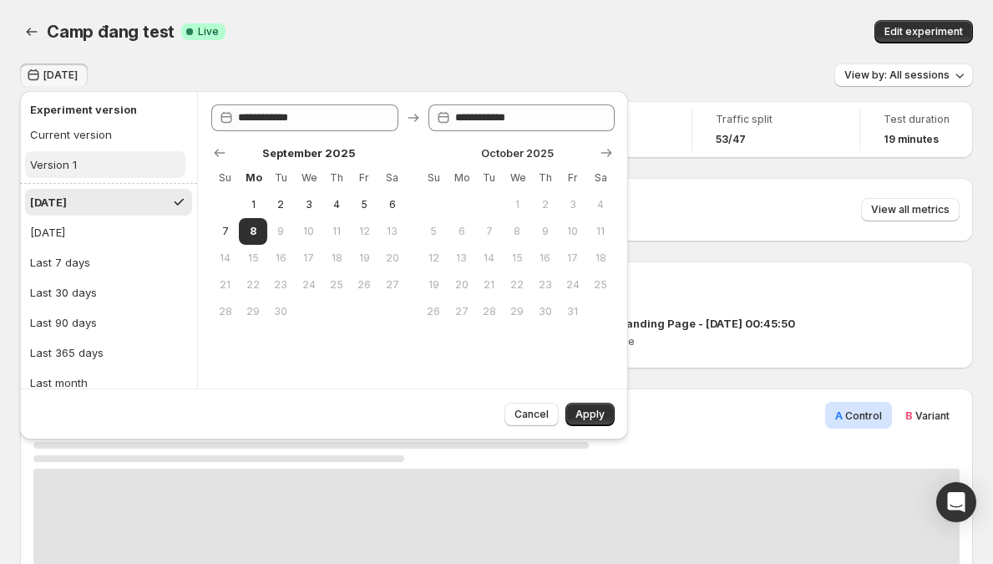
click at [99, 164] on button "Version 1" at bounding box center [105, 164] width 160 height 27
click at [149, 138] on button "Current version" at bounding box center [105, 134] width 160 height 27
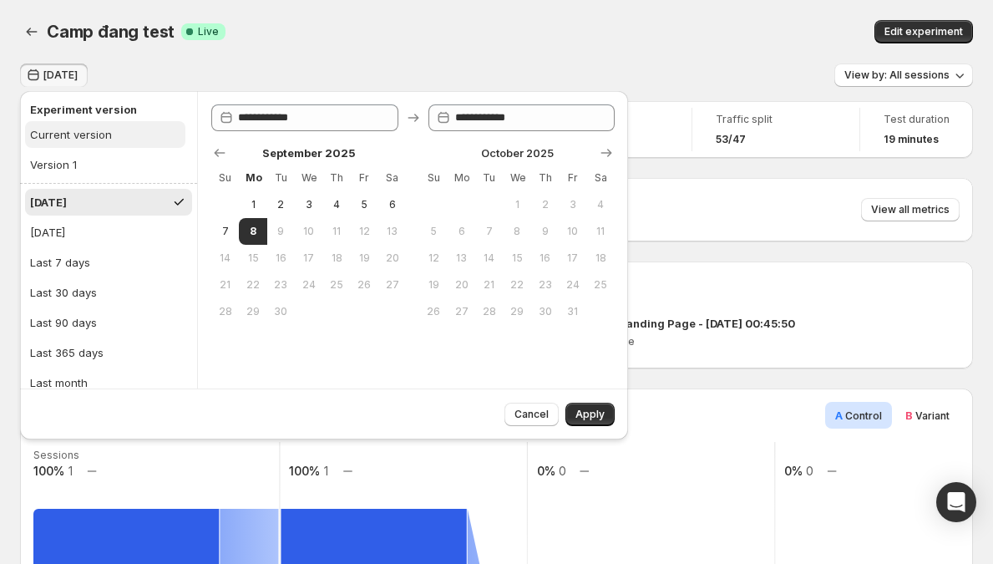
click at [113, 133] on button "Current version" at bounding box center [105, 134] width 160 height 27
click at [596, 414] on span "Apply" at bounding box center [590, 414] width 29 height 13
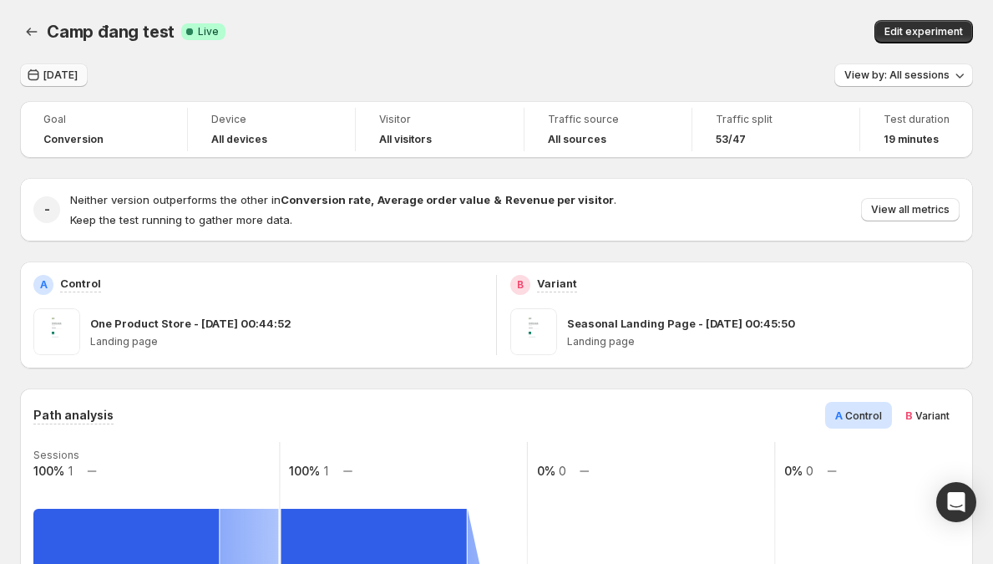
click at [81, 71] on button "[DATE]" at bounding box center [54, 75] width 68 height 23
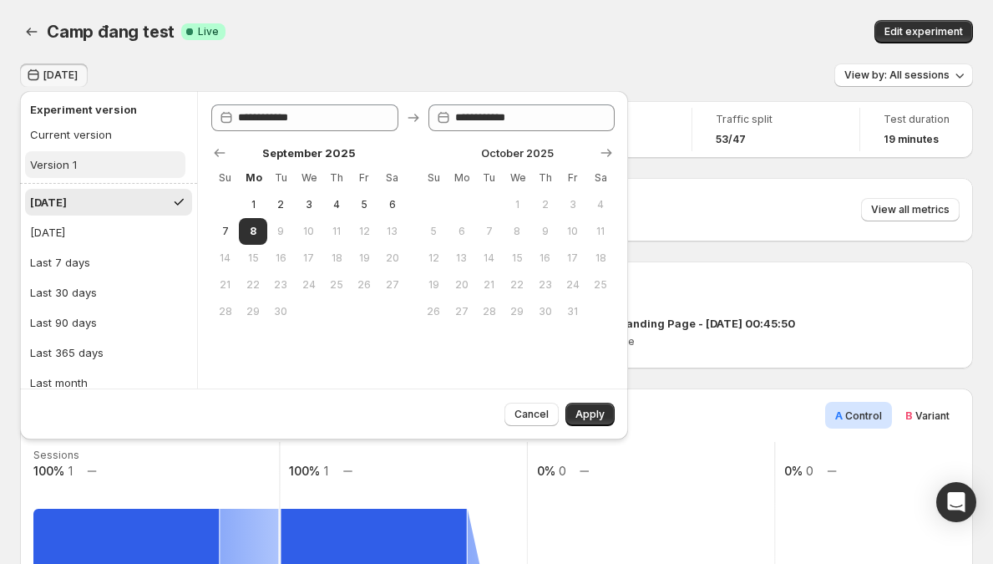
click at [117, 162] on button "Version 1" at bounding box center [105, 164] width 160 height 27
click at [121, 133] on button "Current version" at bounding box center [105, 134] width 160 height 27
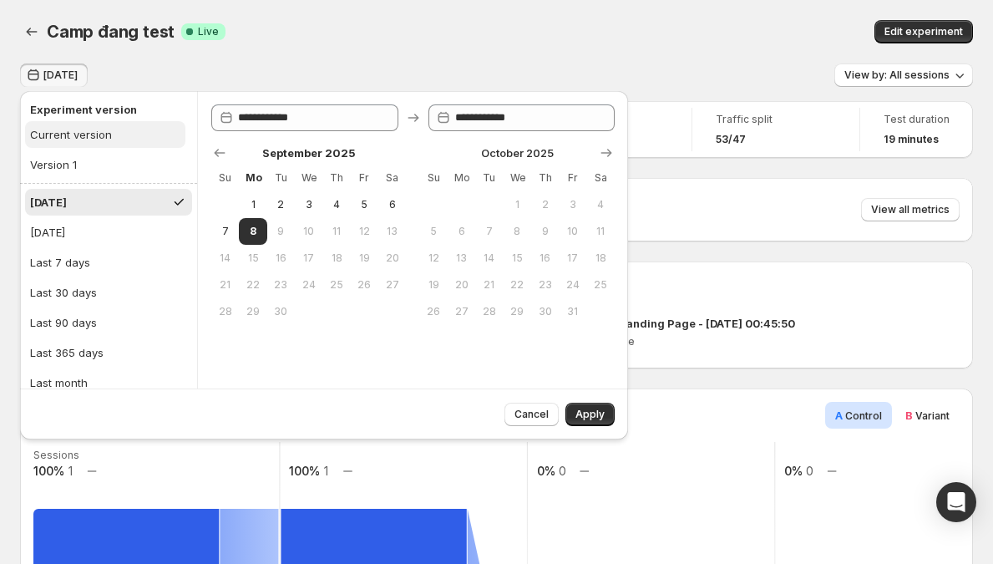
click at [121, 133] on button "Current version" at bounding box center [105, 134] width 160 height 27
click at [160, 24] on span "Camp đang test" at bounding box center [111, 32] width 128 height 20
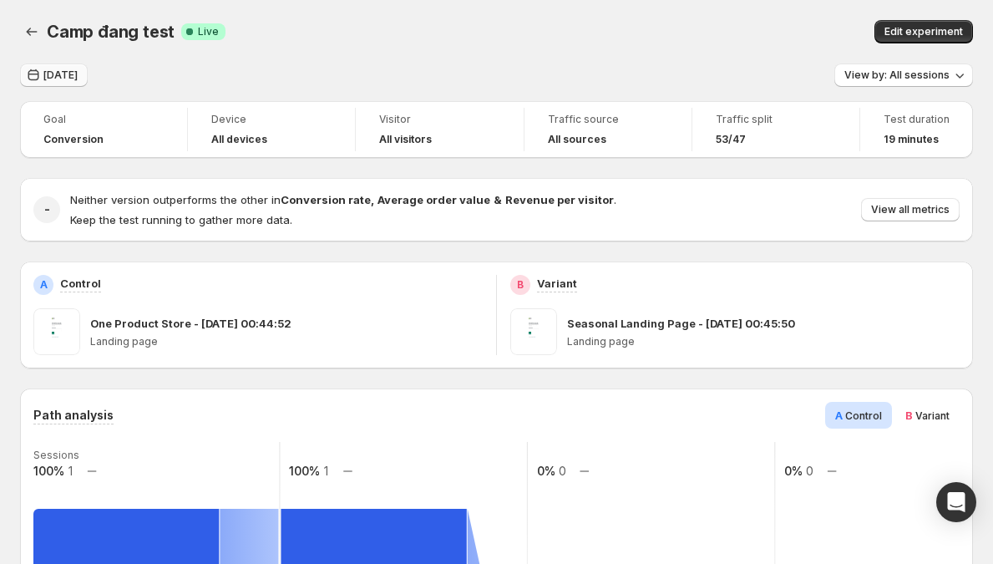
click at [69, 74] on span "[DATE]" at bounding box center [60, 75] width 34 height 13
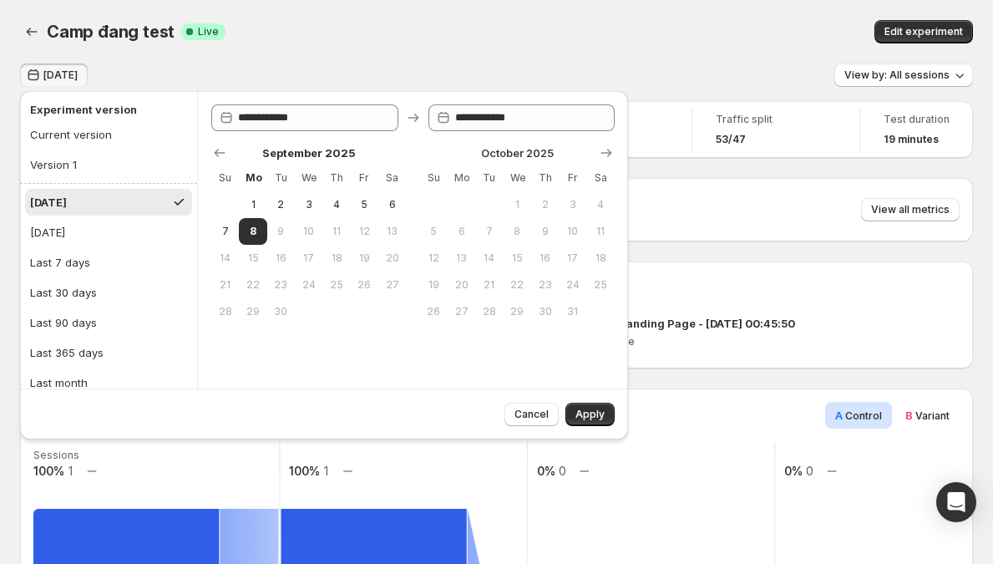
click at [50, 74] on span "[DATE]" at bounding box center [60, 75] width 34 height 13
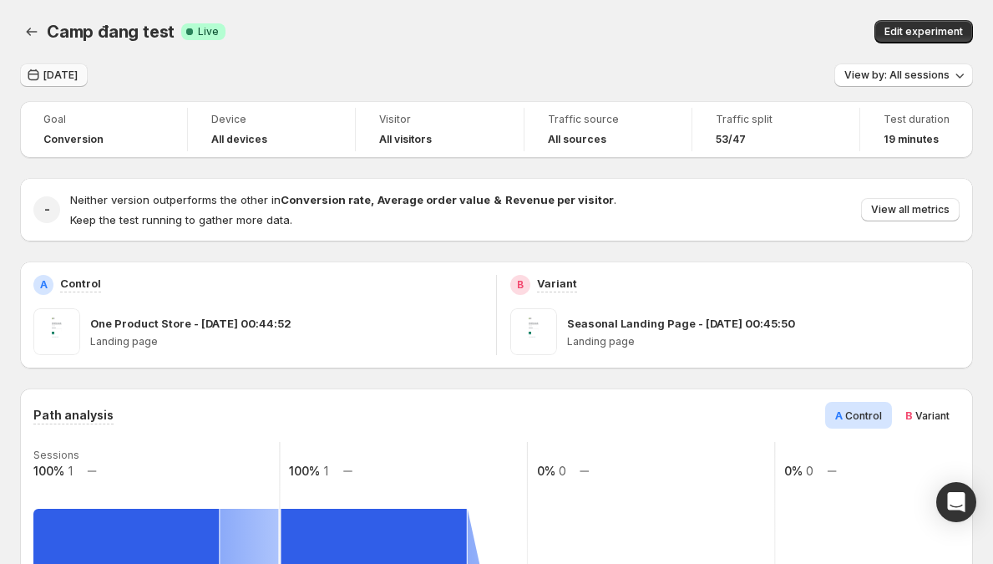
click at [59, 74] on span "[DATE]" at bounding box center [60, 75] width 34 height 13
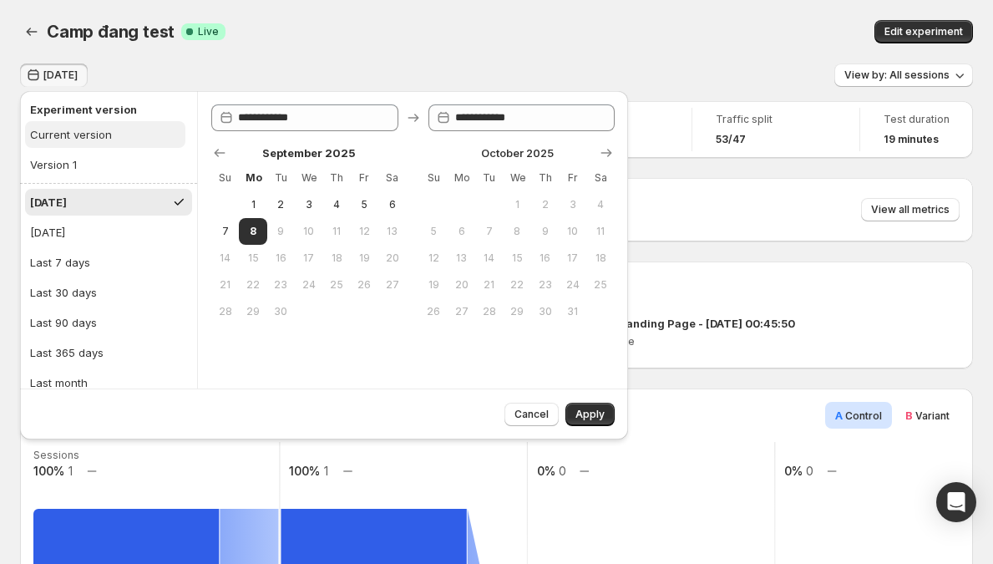
click at [89, 138] on div "Current version" at bounding box center [71, 134] width 82 height 17
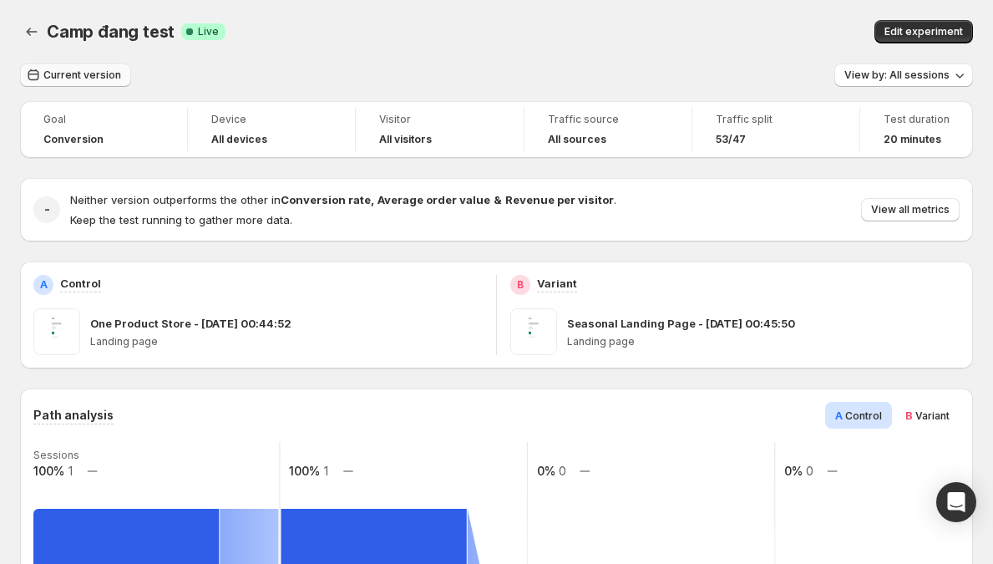
click at [89, 81] on span "Current version" at bounding box center [82, 75] width 78 height 13
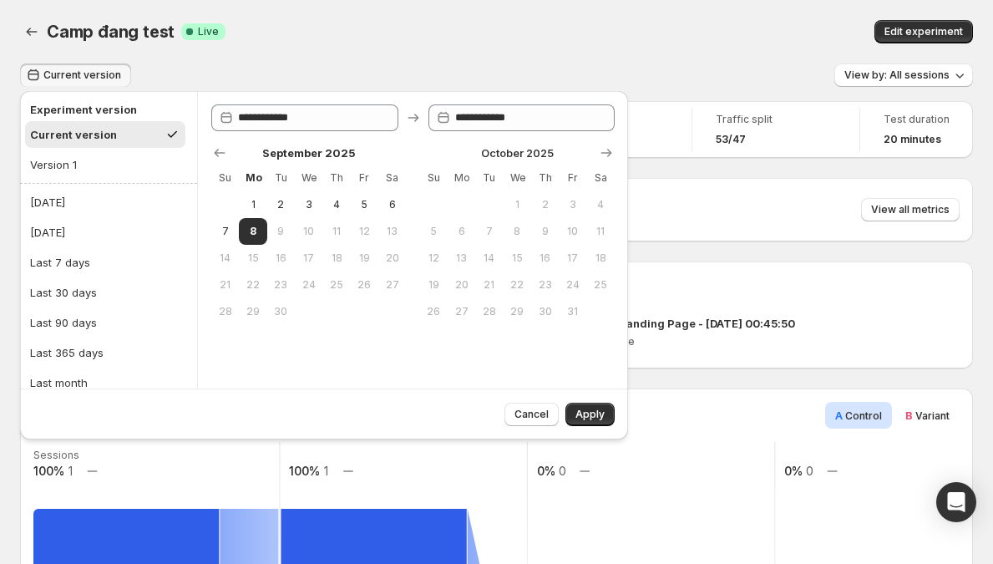
click at [469, 38] on div "Camp đang test Success Complete Live" at bounding box center [294, 31] width 494 height 23
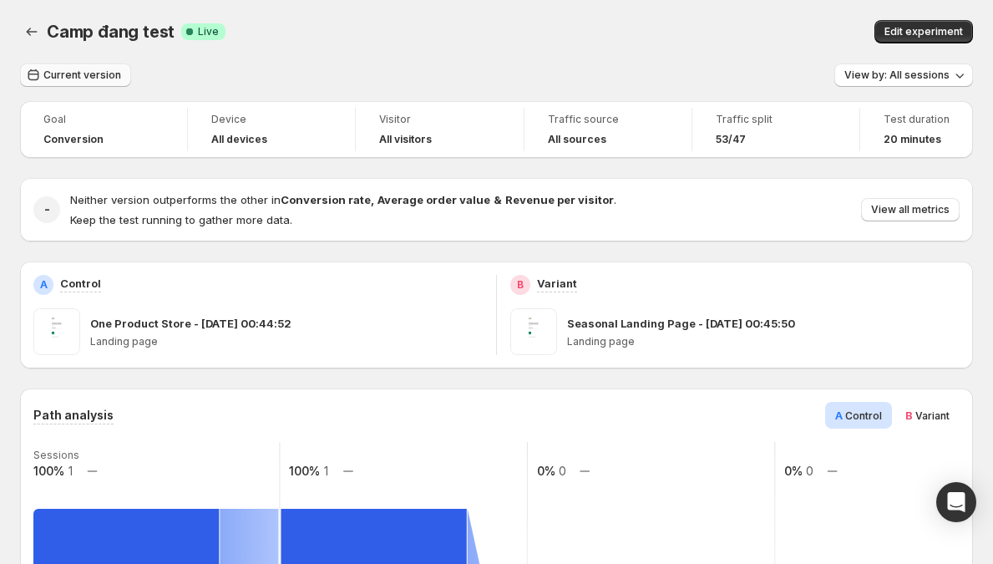
click at [67, 67] on button "Current version" at bounding box center [75, 75] width 111 height 23
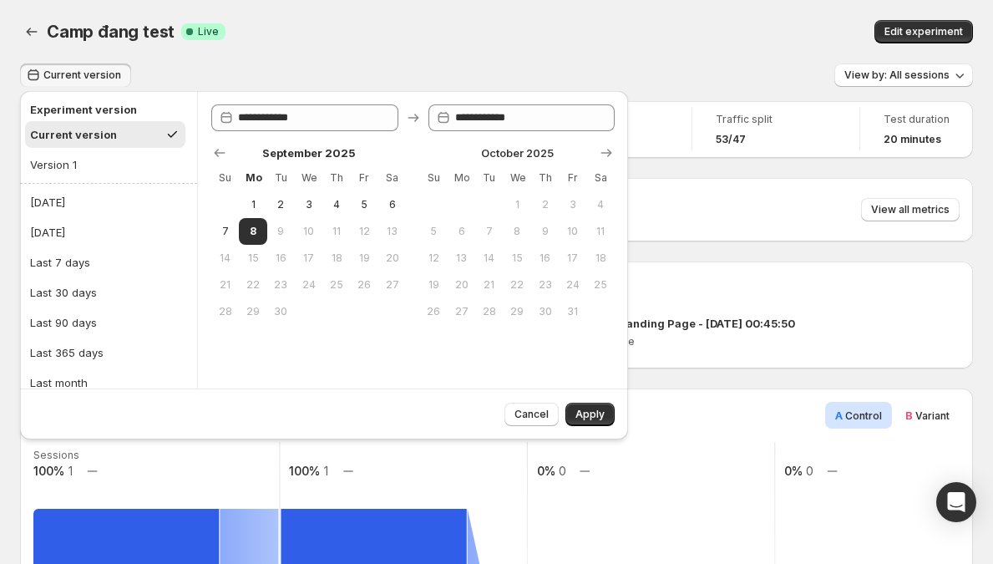
click at [90, 74] on span "Current version" at bounding box center [82, 75] width 78 height 13
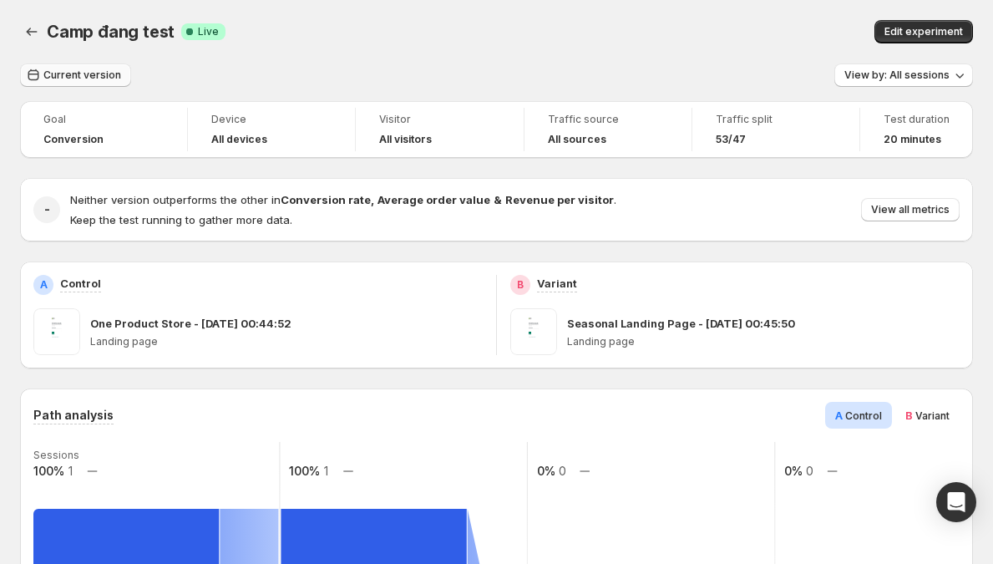
click at [90, 74] on span "Current version" at bounding box center [82, 75] width 78 height 13
click at [100, 72] on span "Current version" at bounding box center [82, 75] width 78 height 13
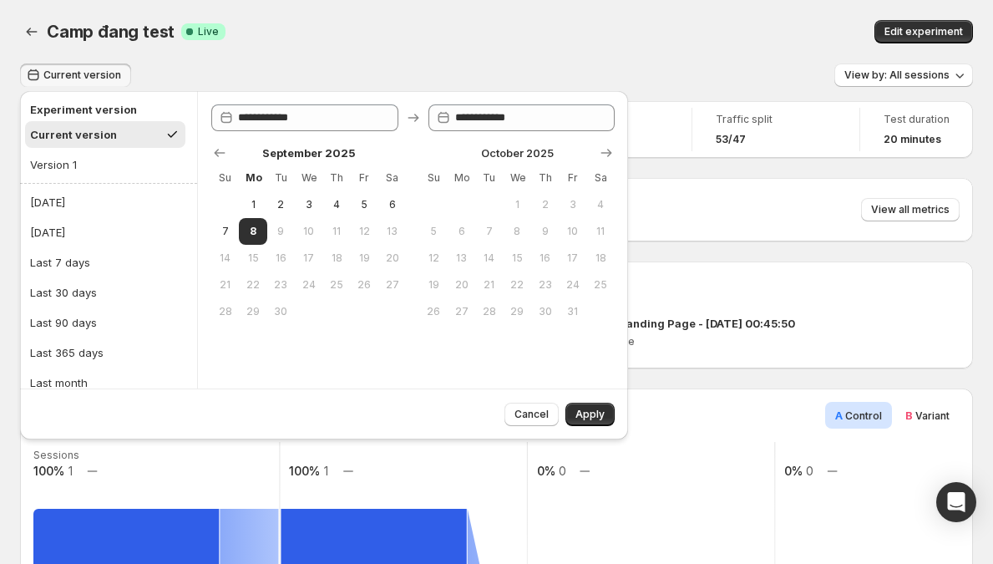
click at [100, 72] on span "Current version" at bounding box center [82, 75] width 78 height 13
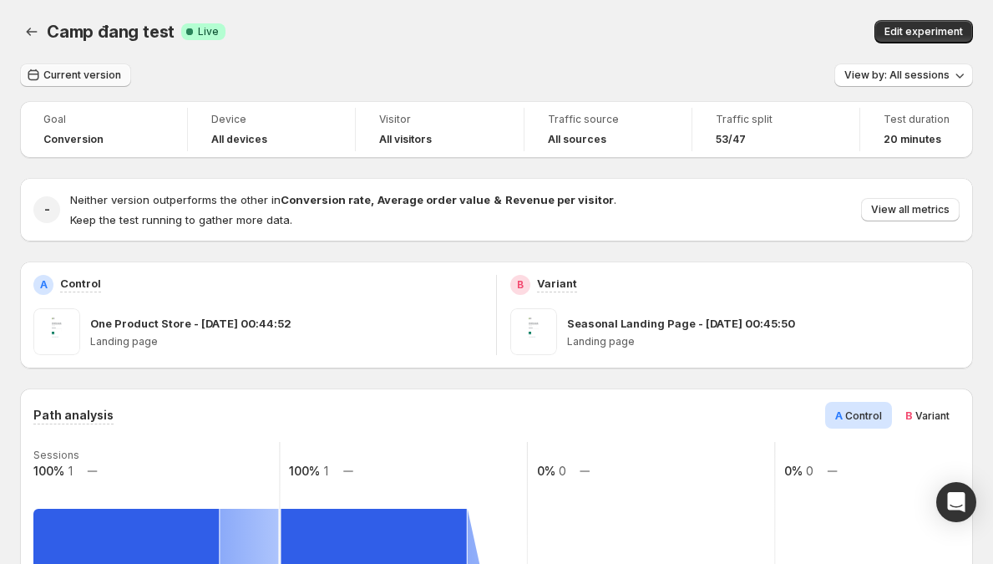
click at [109, 85] on button "Current version" at bounding box center [75, 75] width 111 height 23
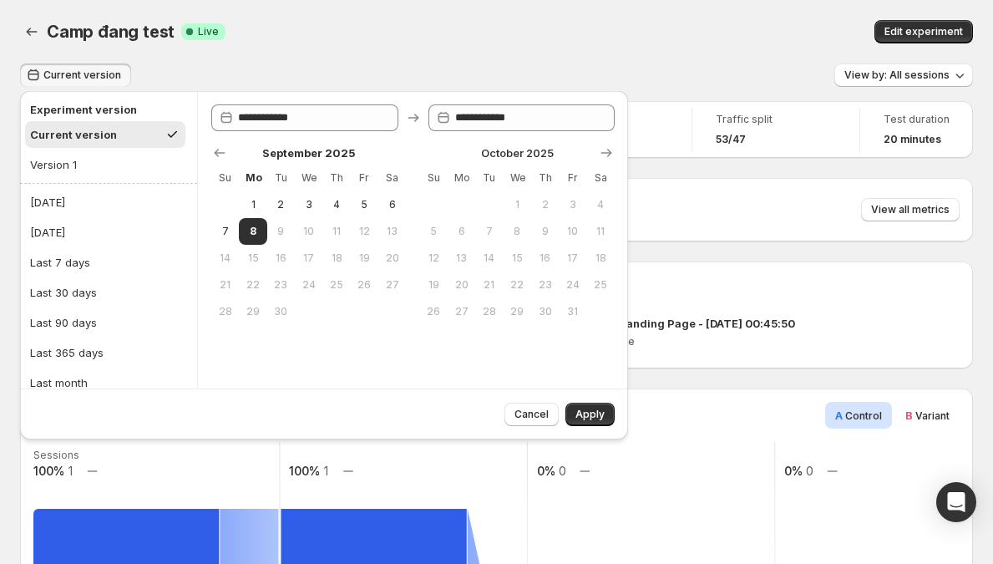
click at [83, 77] on span "Current version" at bounding box center [82, 75] width 78 height 13
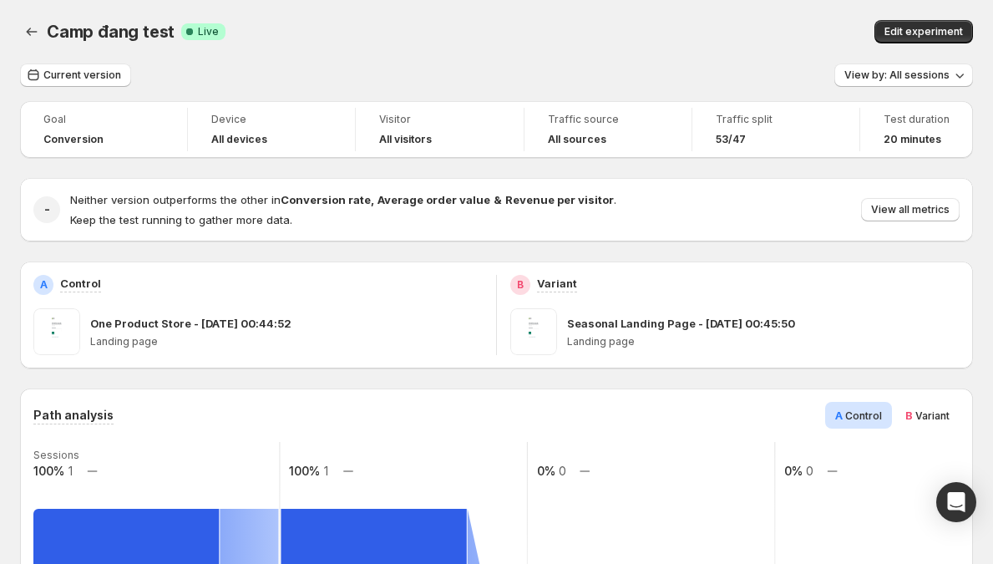
click at [45, 61] on div "Camp đang test. This page is ready Camp đang test Success Complete Live Edit ex…" at bounding box center [496, 32] width 953 height 64
click at [48, 68] on button "Current version" at bounding box center [75, 75] width 111 height 23
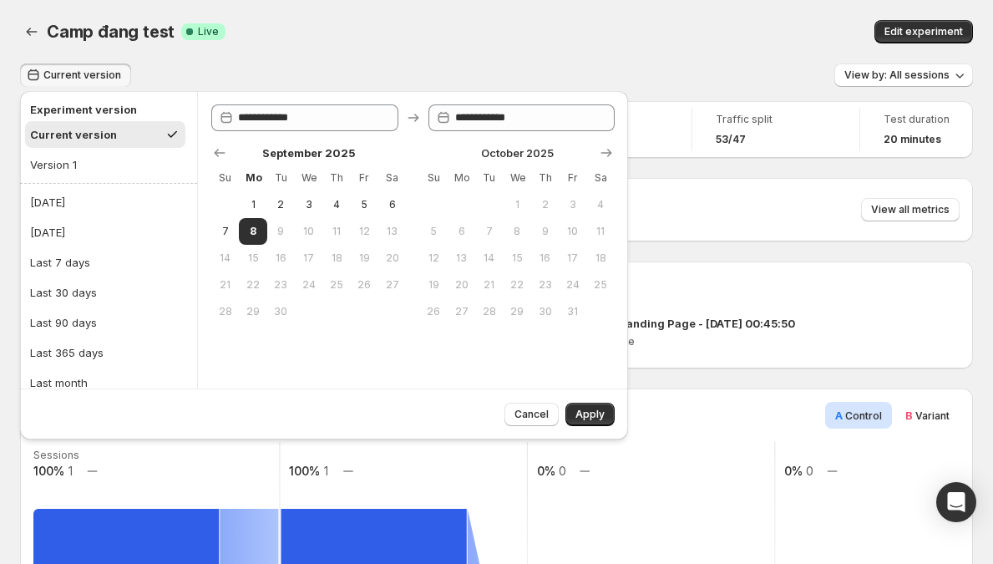
click at [68, 71] on span "Current version" at bounding box center [82, 75] width 78 height 13
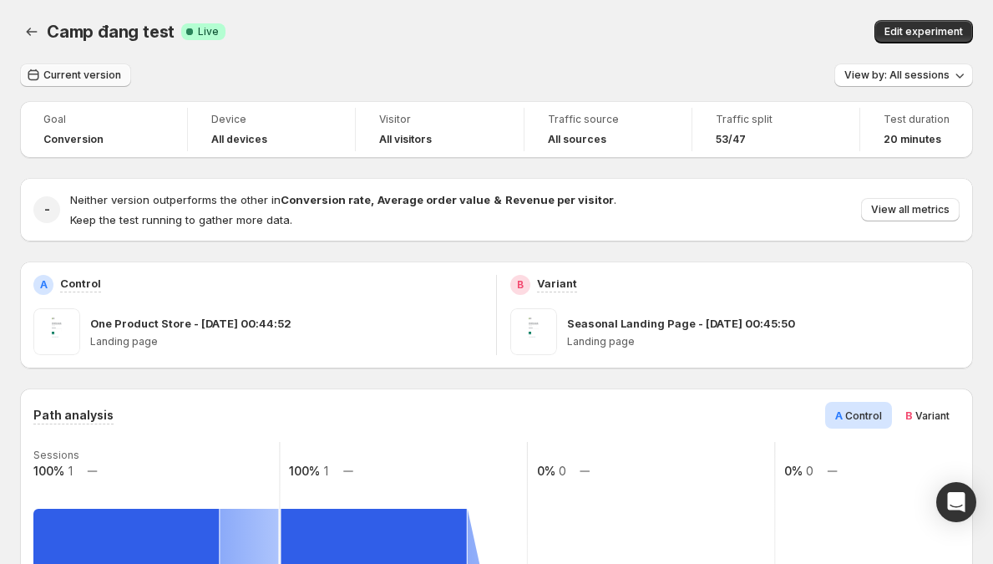
click at [68, 71] on span "Current version" at bounding box center [82, 75] width 78 height 13
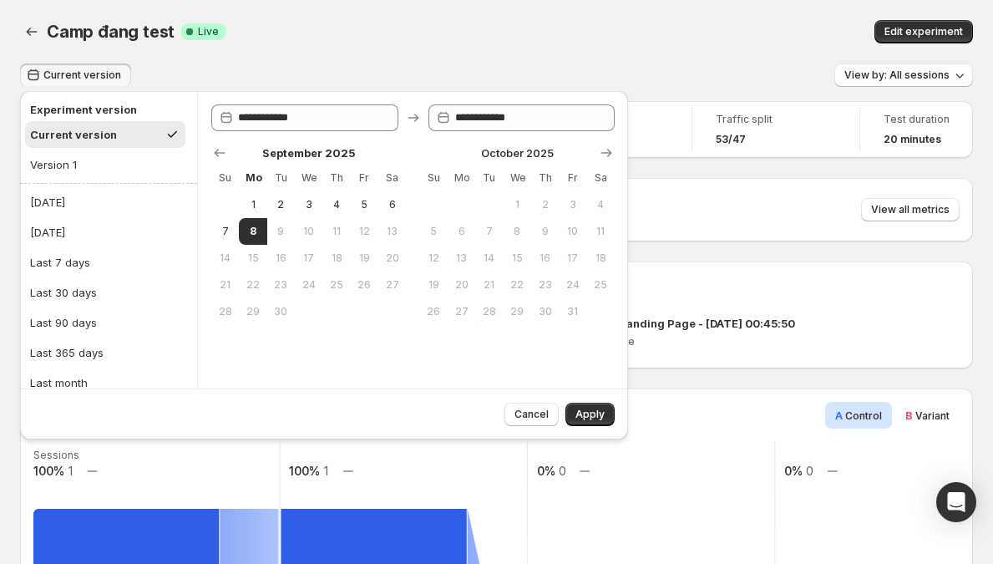
click at [98, 59] on div "Camp đang test. This page is ready Camp đang test Success Complete Live Edit ex…" at bounding box center [496, 32] width 953 height 64
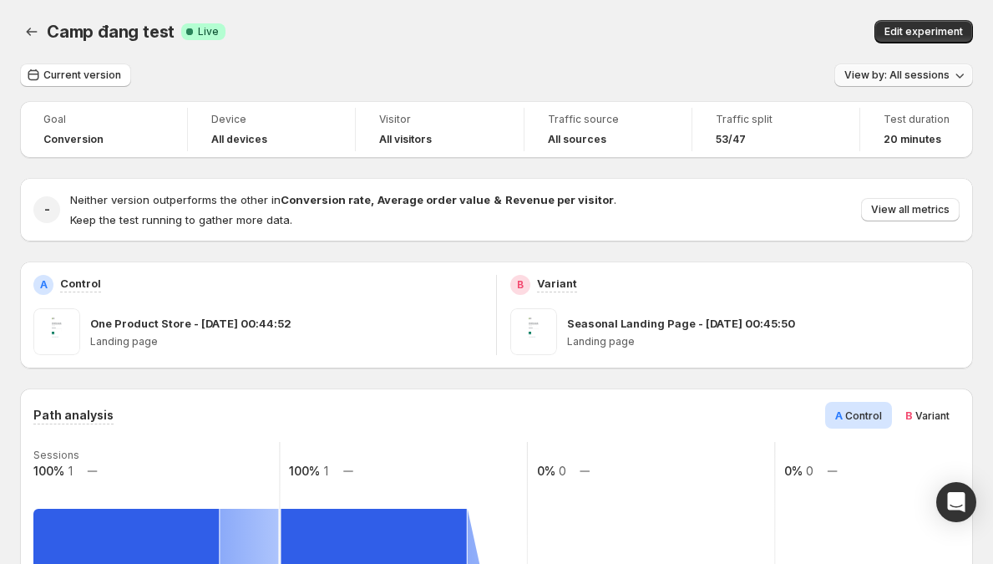
click at [878, 67] on button "View by: All sessions" at bounding box center [904, 75] width 139 height 23
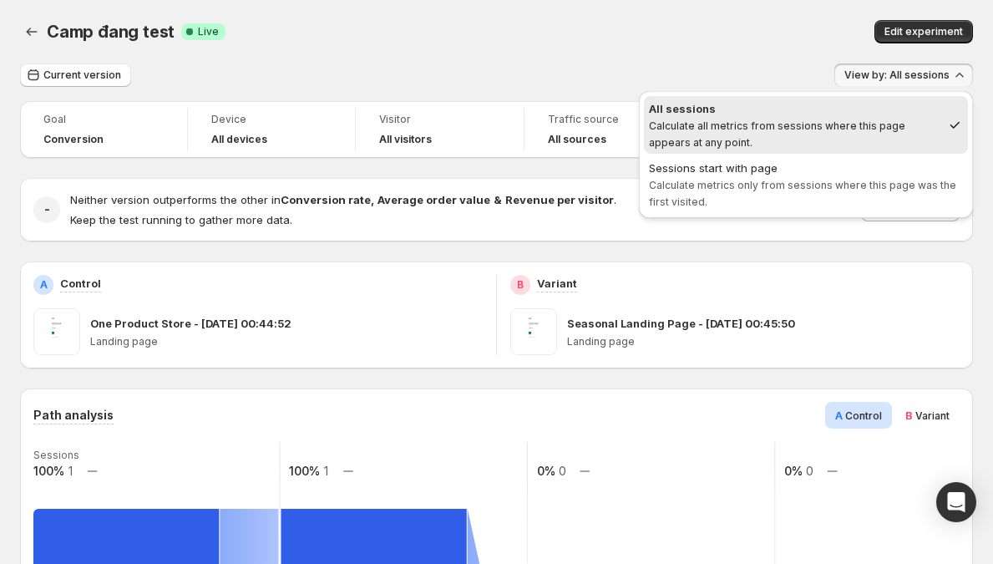
click at [877, 71] on span "View by: All sessions" at bounding box center [897, 75] width 105 height 13
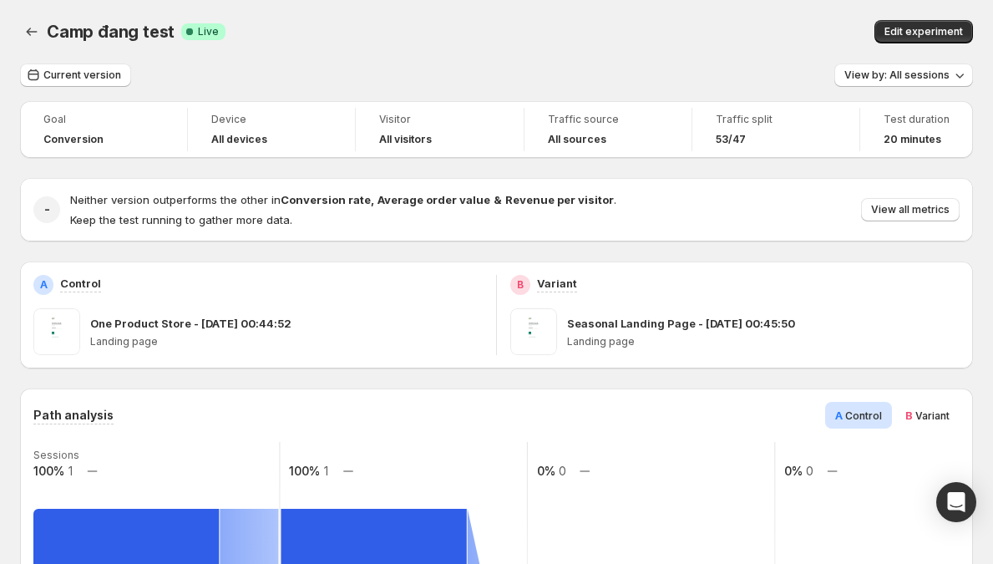
click at [733, 72] on div "Current version View by: All sessions" at bounding box center [496, 76] width 953 height 24
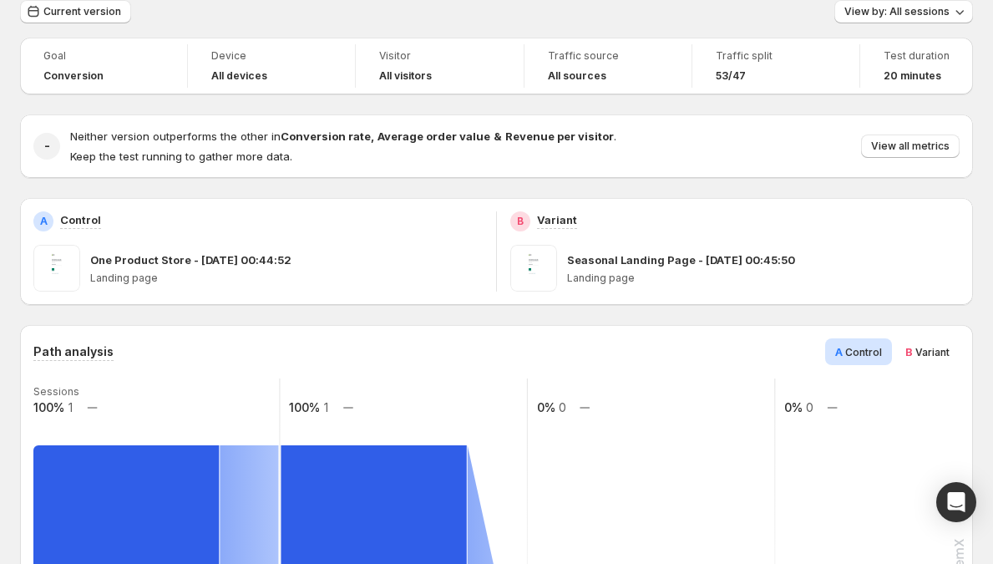
scroll to position [64, 0]
click at [264, 79] on h4 "All devices" at bounding box center [239, 75] width 56 height 13
click at [277, 79] on div "All devices" at bounding box center [271, 75] width 120 height 13
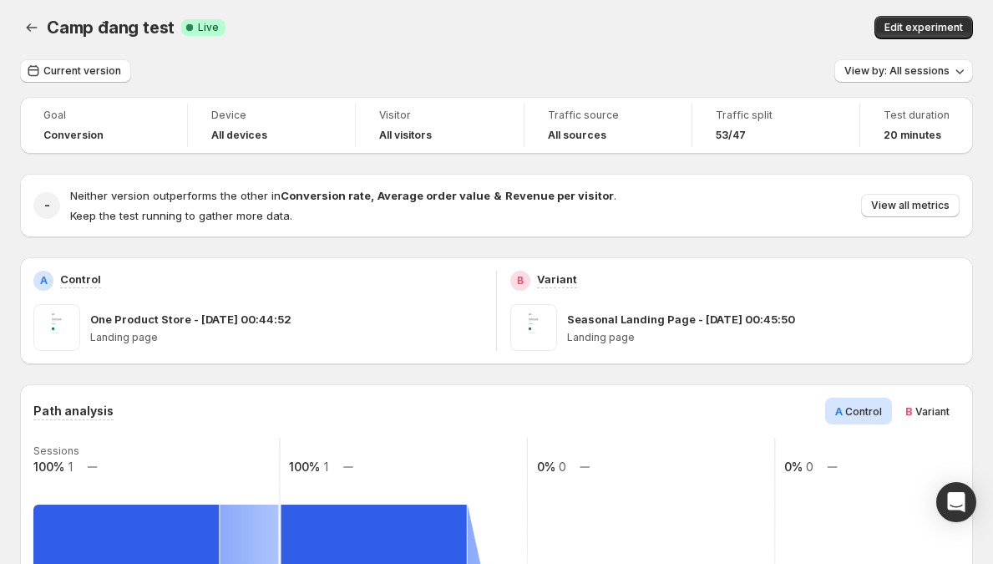
scroll to position [0, 0]
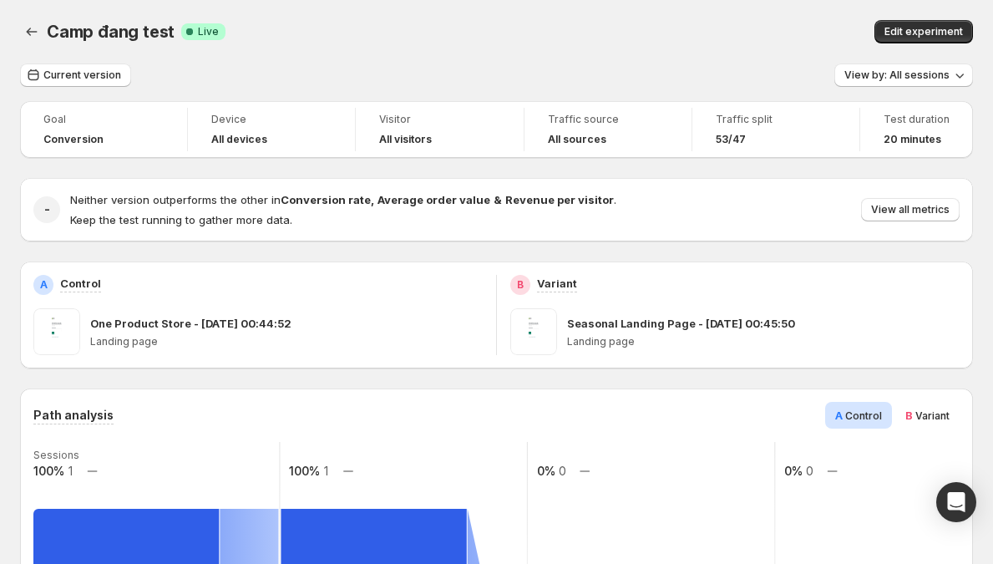
click at [265, 178] on div "- Neither version outperforms the other in Conversion rate , Average order valu…" at bounding box center [496, 210] width 953 height 64
click at [109, 84] on button "Current version" at bounding box center [75, 75] width 111 height 23
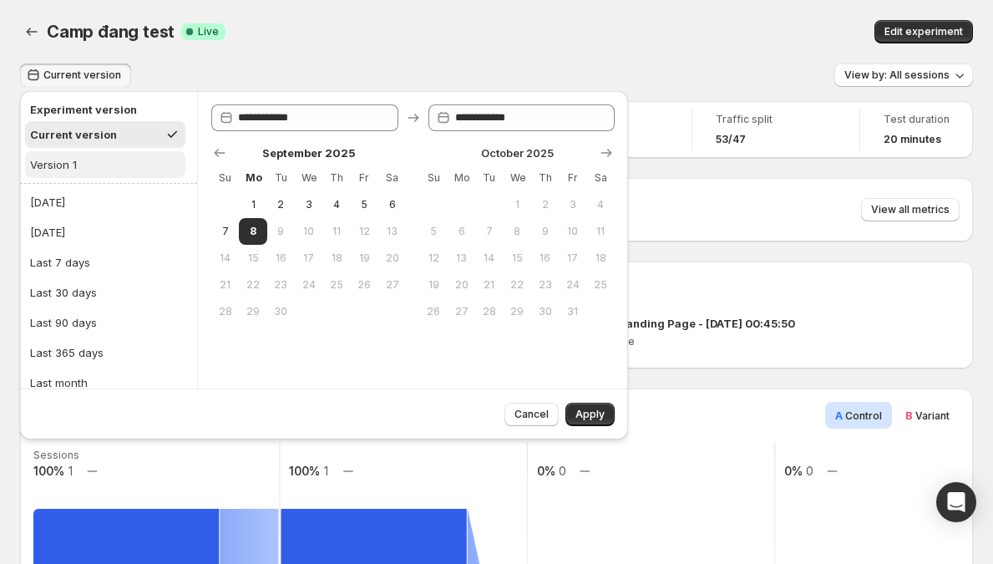
click at [113, 156] on button "Version 1" at bounding box center [105, 164] width 160 height 27
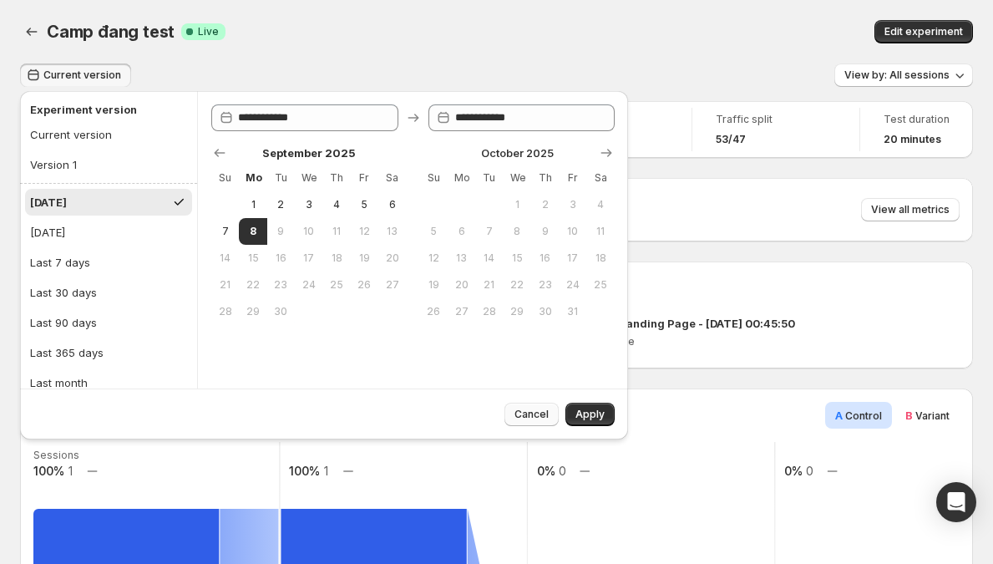
click at [532, 406] on button "Cancel" at bounding box center [532, 414] width 54 height 23
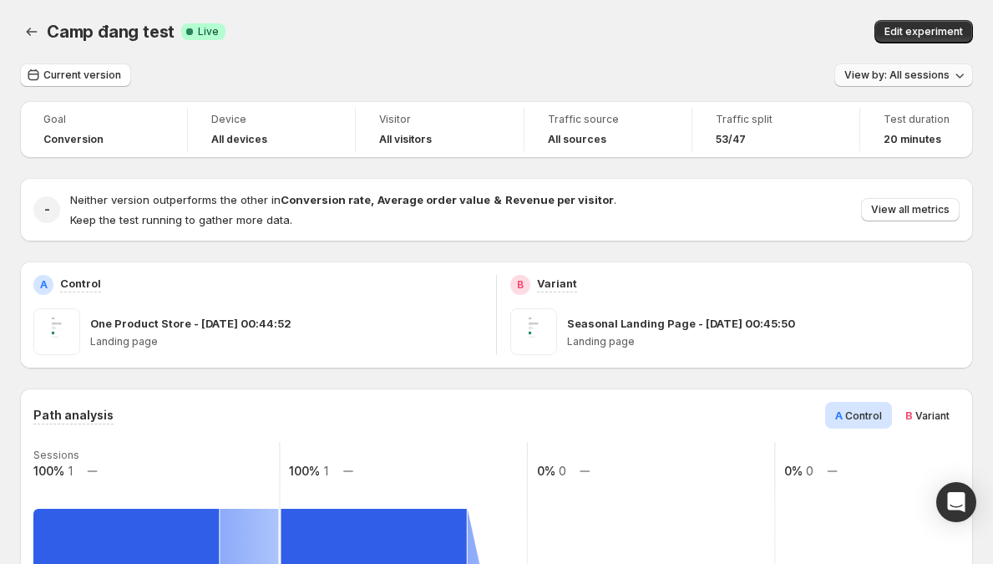
click at [861, 86] on button "View by: All sessions" at bounding box center [904, 75] width 139 height 23
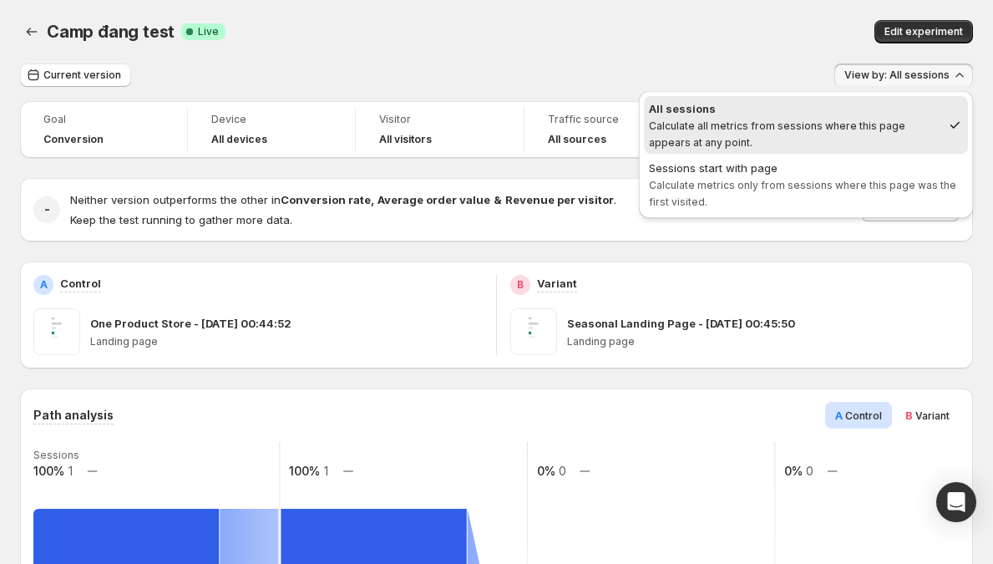
click at [863, 79] on span "View by: All sessions" at bounding box center [897, 75] width 105 height 13
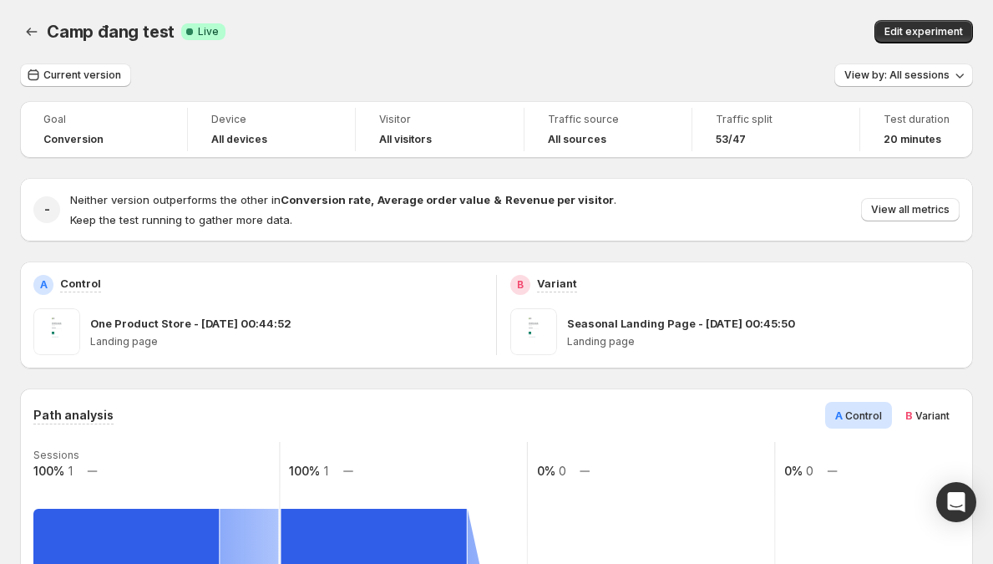
click at [609, 121] on span "Traffic source" at bounding box center [608, 119] width 120 height 13
click at [759, 36] on div "Edit experiment" at bounding box center [763, 31] width 419 height 23
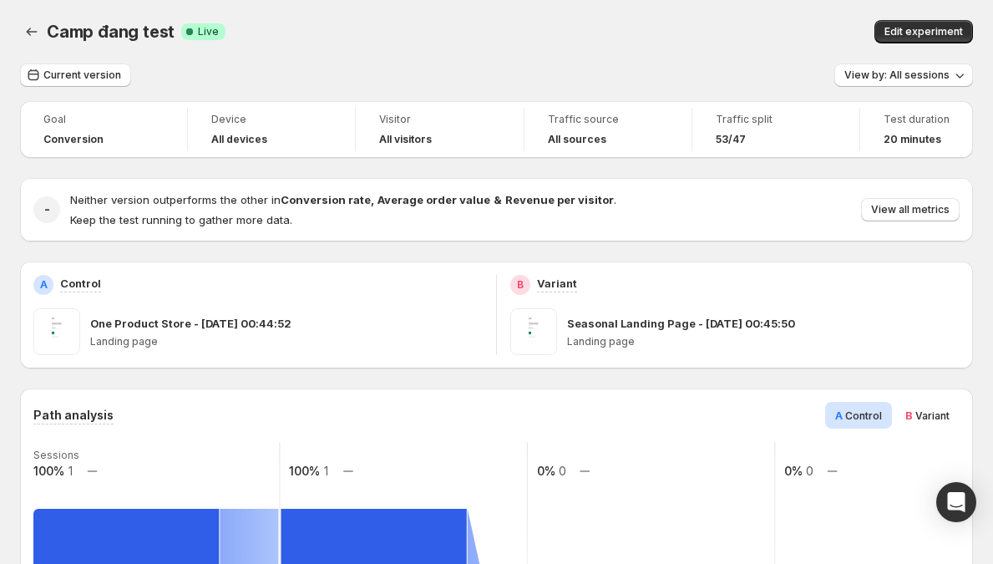
click at [749, 113] on span "Traffic split" at bounding box center [776, 119] width 120 height 13
click at [749, 124] on span "Traffic split" at bounding box center [776, 119] width 120 height 13
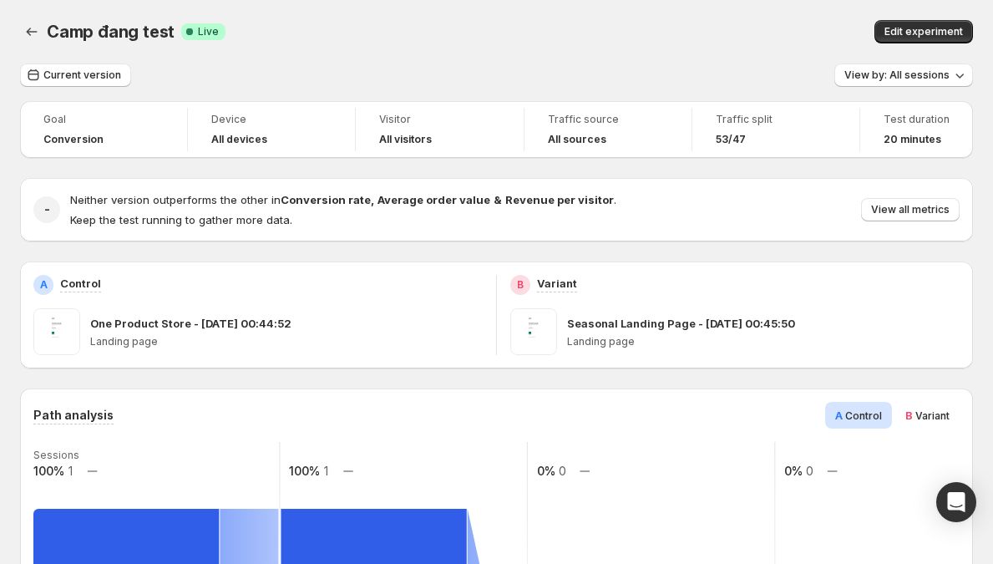
click at [749, 124] on span "Traffic split" at bounding box center [776, 119] width 120 height 13
